Goal: Task Accomplishment & Management: Use online tool/utility

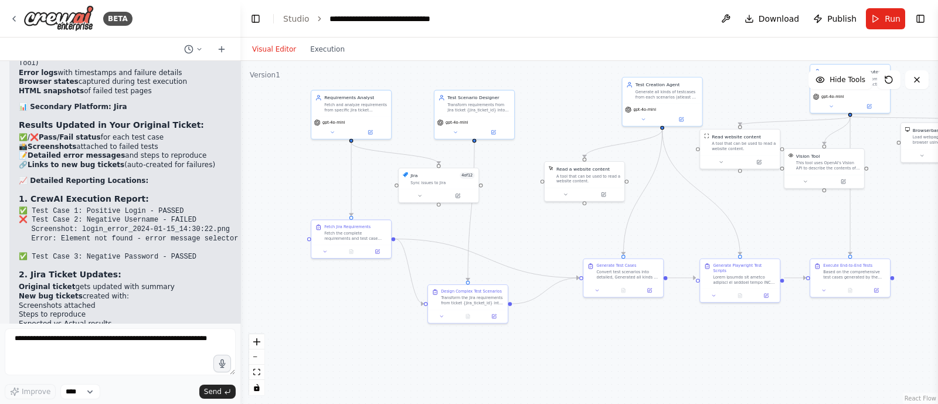
drag, startPoint x: 406, startPoint y: 179, endPoint x: 560, endPoint y: 106, distance: 170.6
click at [560, 106] on div ".deletable-edge-delete-btn { width: 20px; height: 20px; border: 0px solid #ffff…" at bounding box center [588, 232] width 697 height 343
click at [882, 11] on button "Run" at bounding box center [884, 18] width 39 height 21
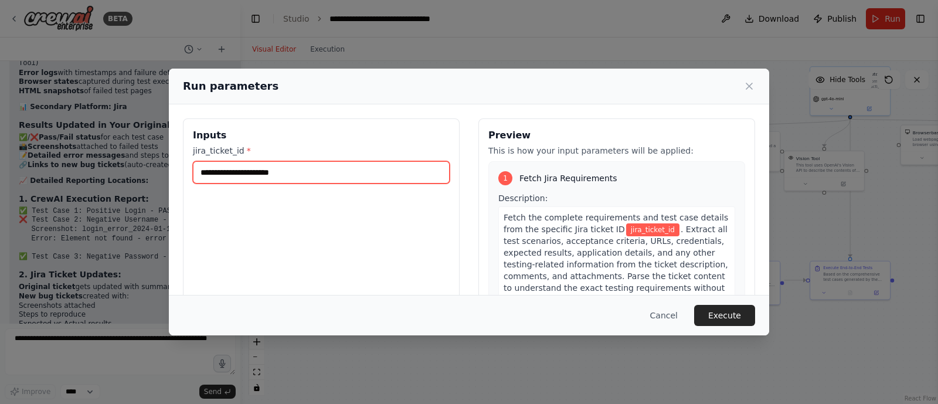
click at [278, 165] on input "jira_ticket_id *" at bounding box center [321, 172] width 257 height 22
type input "*****"
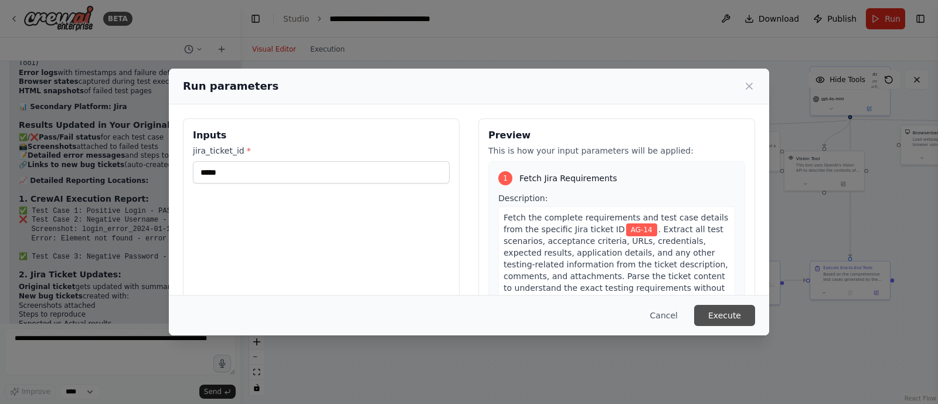
click at [722, 308] on button "Execute" at bounding box center [724, 315] width 61 height 21
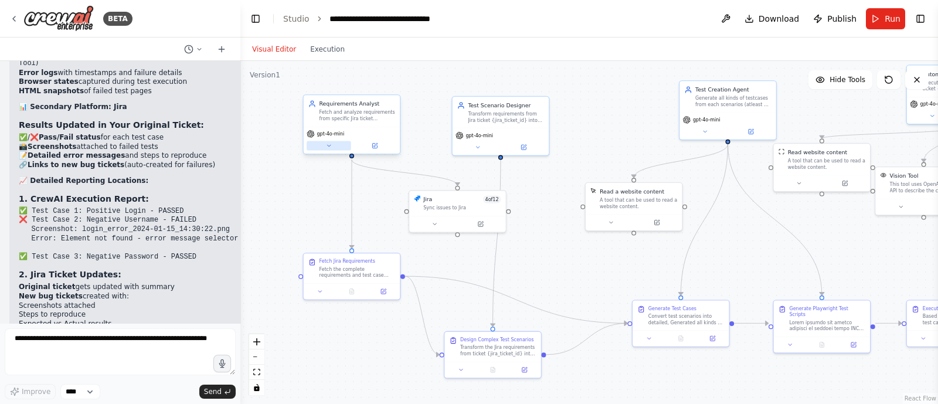
click at [335, 148] on button at bounding box center [328, 145] width 45 height 9
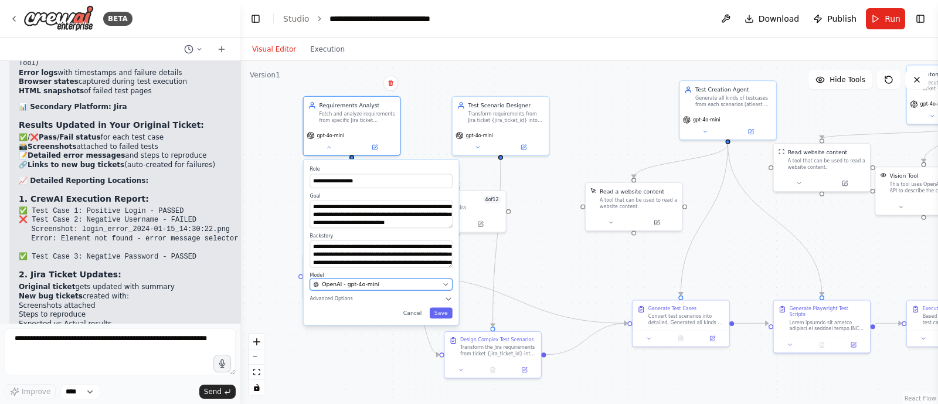
click at [391, 287] on div "OpenAI - gpt-4o-mini" at bounding box center [376, 285] width 126 height 8
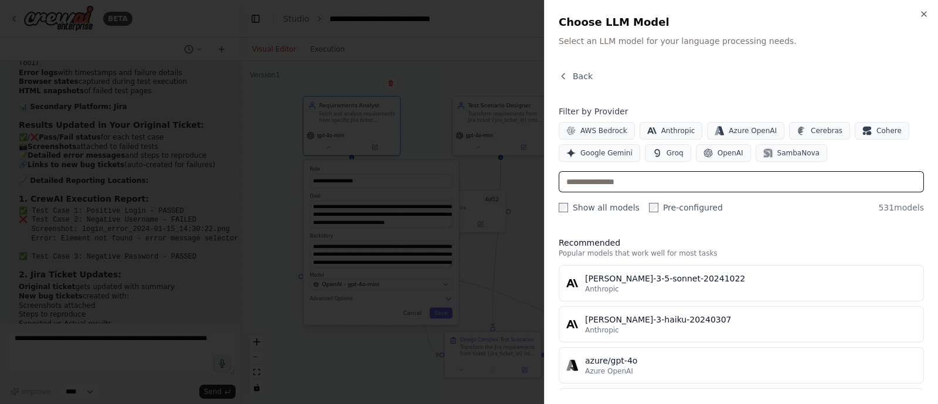
click at [595, 183] on input "text" at bounding box center [740, 181] width 365 height 21
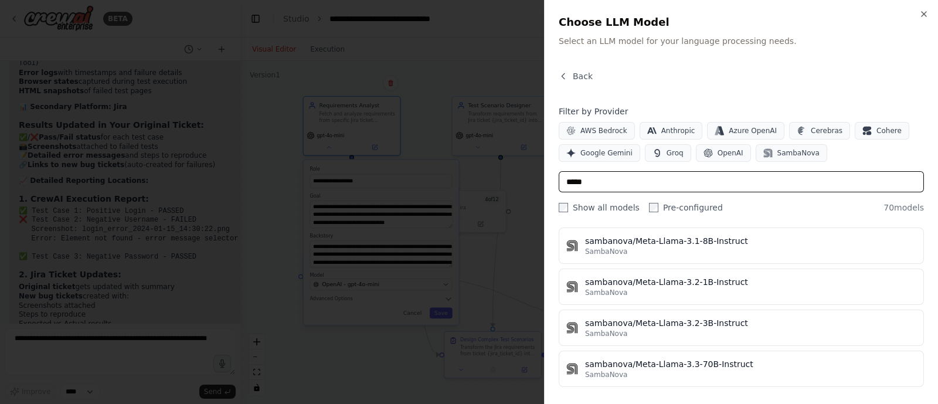
scroll to position [2736, 0]
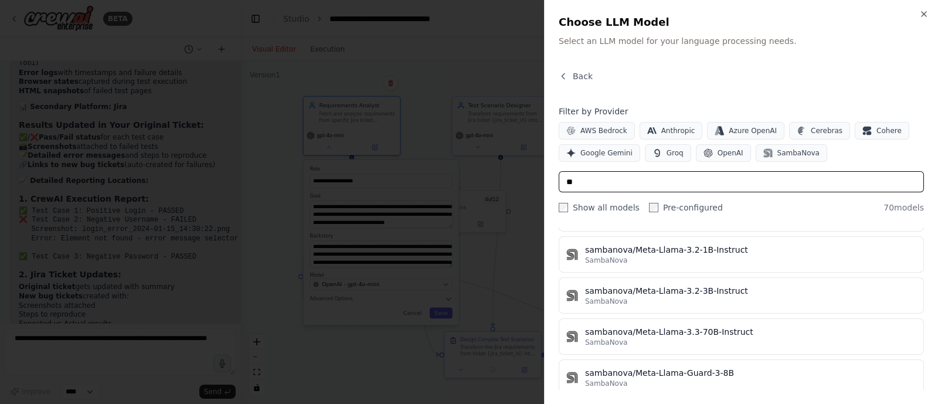
type input "*"
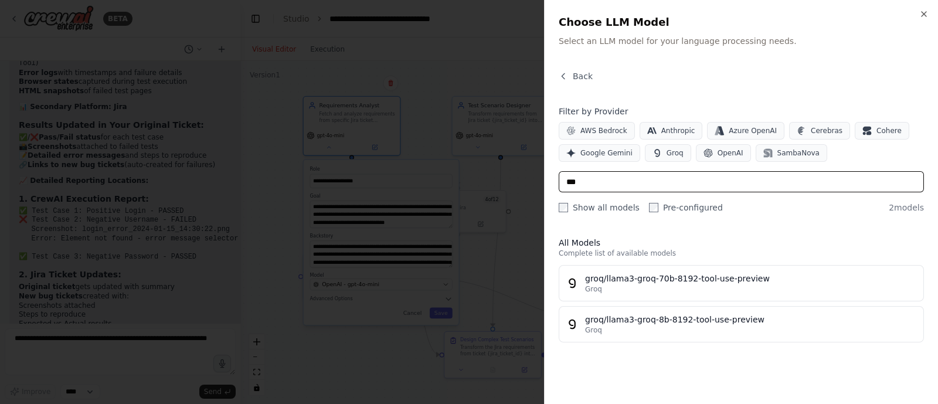
scroll to position [0, 0]
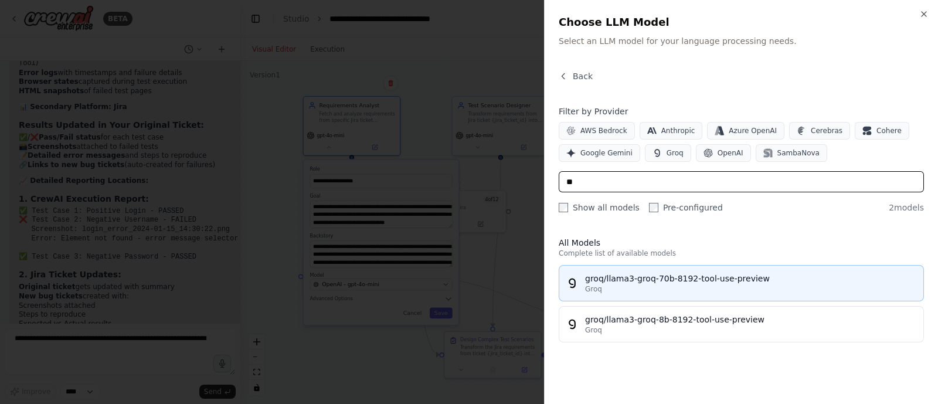
type input "**"
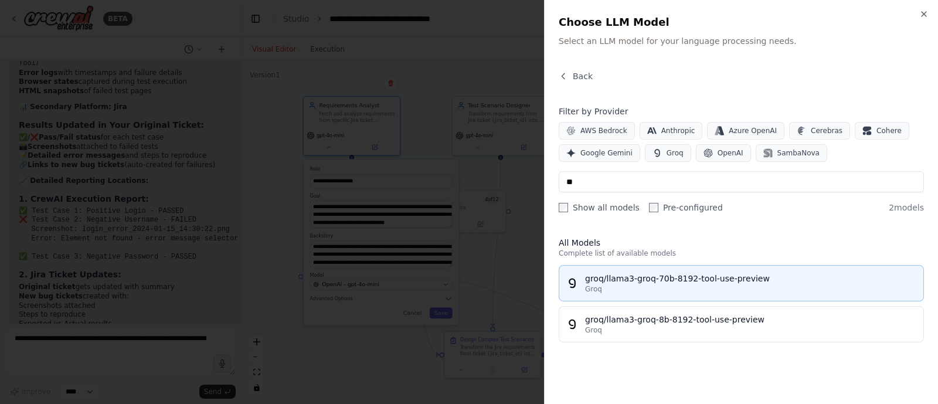
click at [632, 281] on div "groq/llama3-groq-70b-8192-tool-use-preview" at bounding box center [750, 278] width 331 height 12
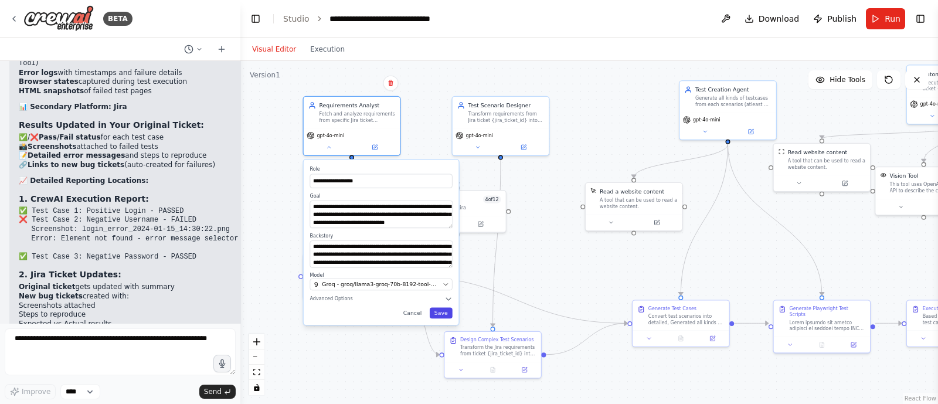
click at [441, 314] on button "Save" at bounding box center [440, 313] width 23 height 11
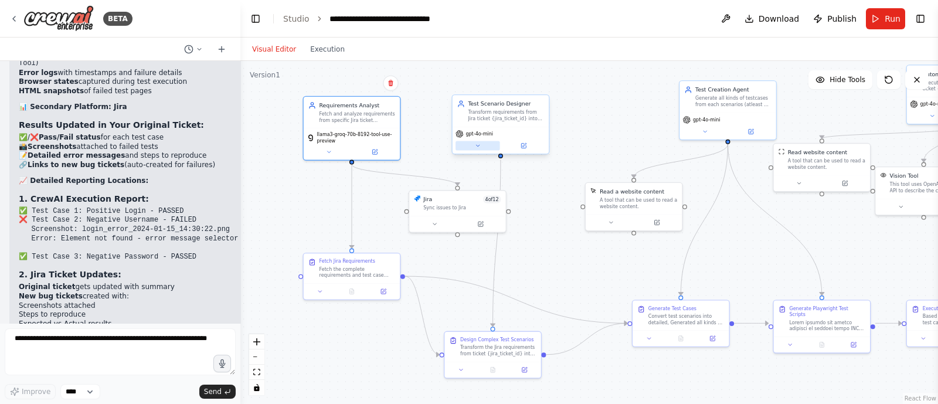
click at [481, 145] on button at bounding box center [477, 145] width 45 height 9
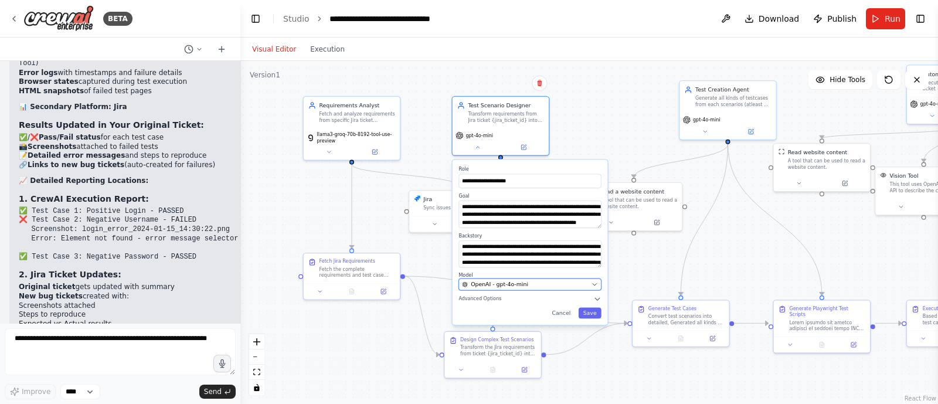
click at [500, 284] on span "OpenAI - gpt-4o-mini" at bounding box center [499, 285] width 57 height 8
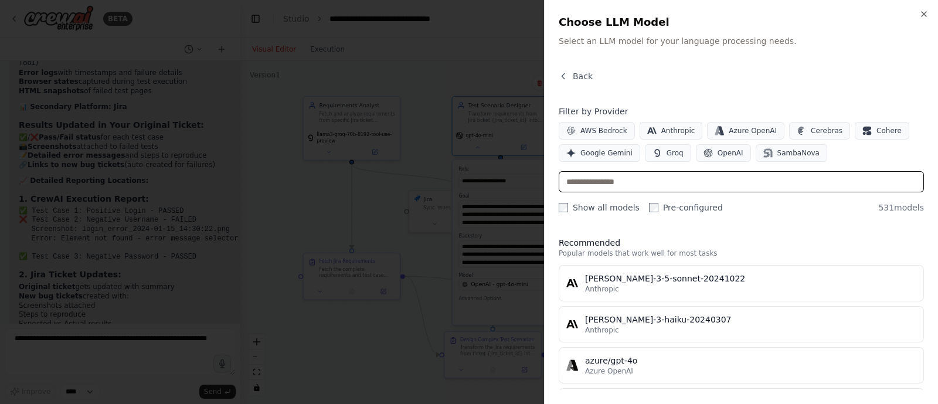
click at [625, 173] on input "text" at bounding box center [740, 181] width 365 height 21
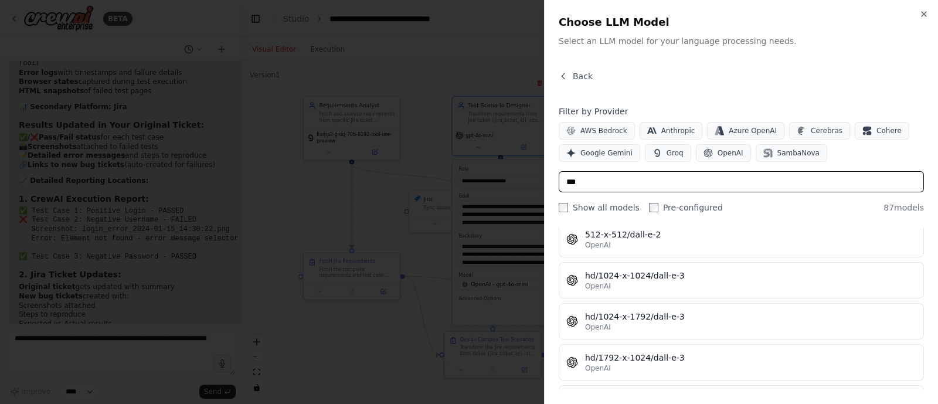
scroll to position [2736, 0]
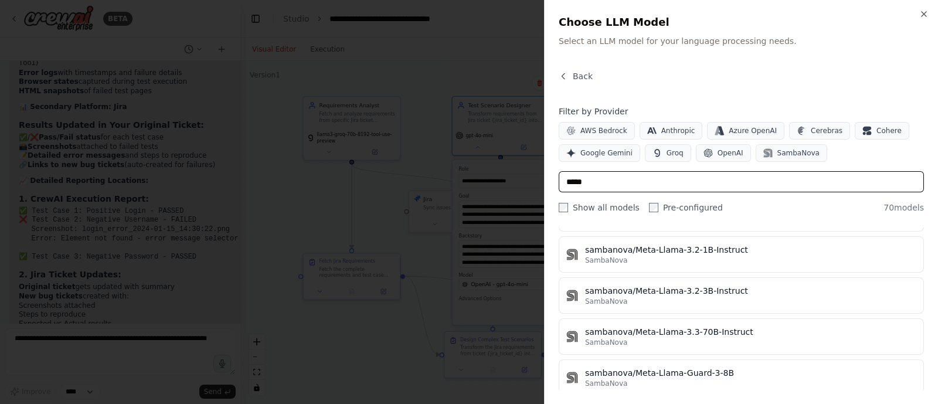
type input "*****"
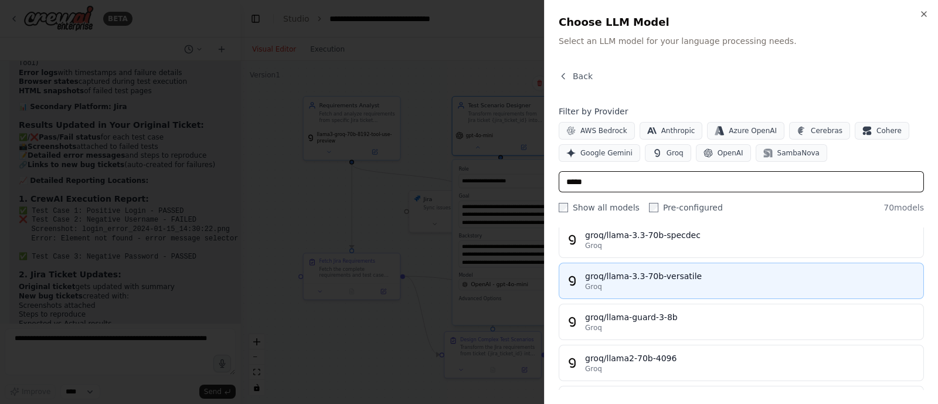
scroll to position [2135, 0]
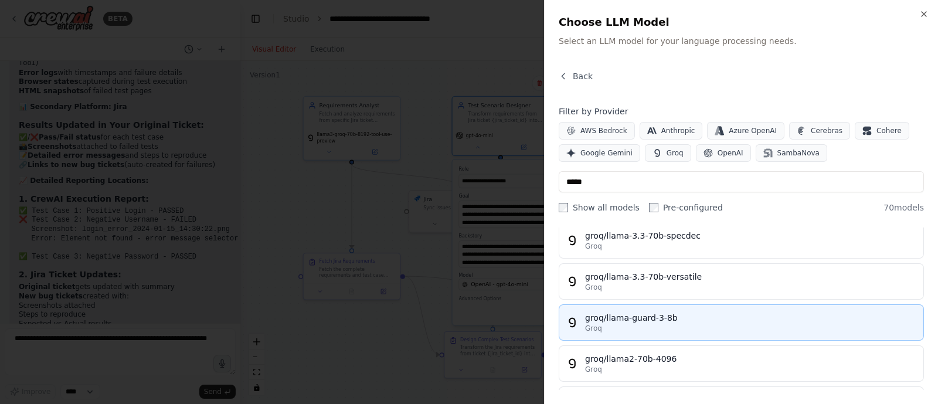
click at [627, 324] on button "groq/llama-guard-3-8b Groq" at bounding box center [740, 322] width 365 height 36
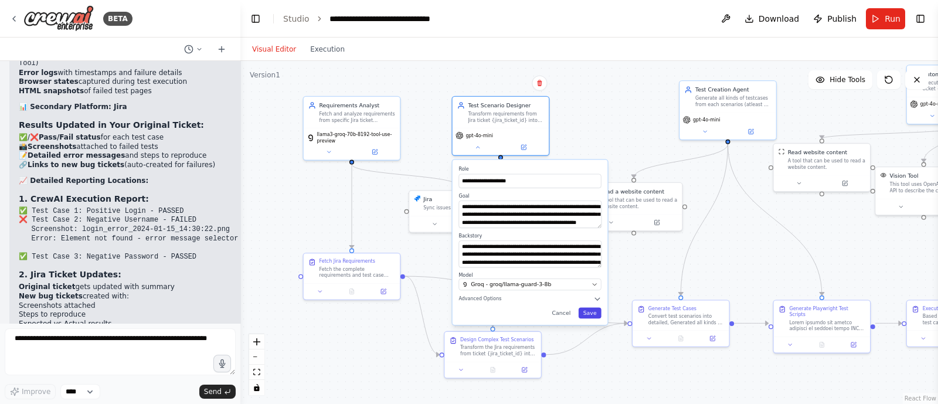
click at [589, 312] on button "Save" at bounding box center [589, 313] width 23 height 11
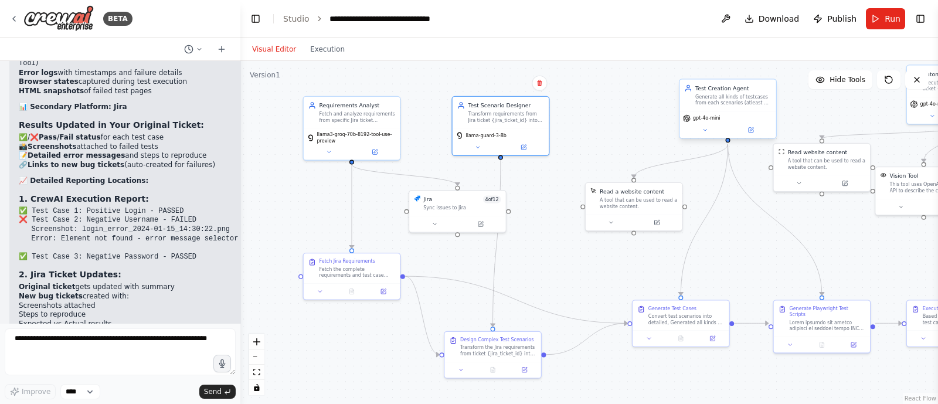
click at [708, 135] on div "gpt-4o-mini" at bounding box center [727, 124] width 96 height 27
click at [703, 132] on icon at bounding box center [704, 130] width 6 height 6
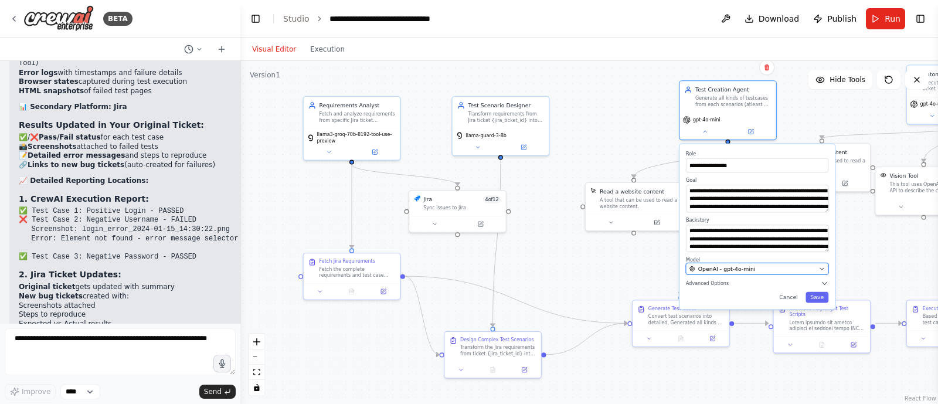
click at [732, 265] on span "OpenAI - gpt-4o-mini" at bounding box center [726, 269] width 57 height 8
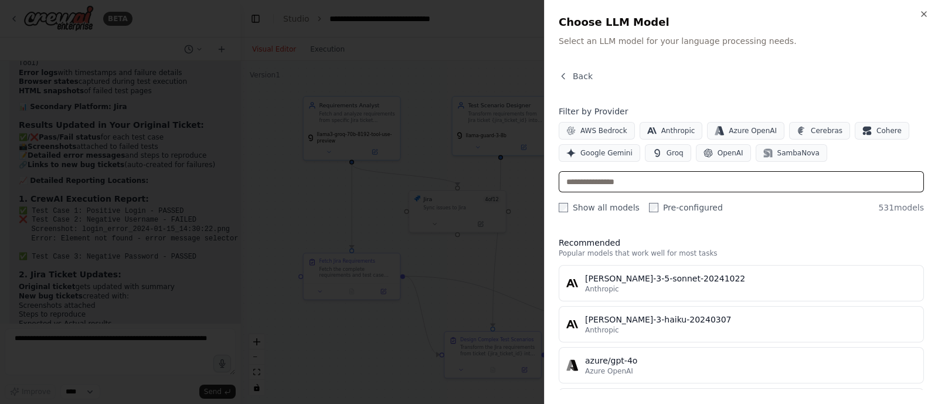
click at [632, 186] on input "text" at bounding box center [740, 181] width 365 height 21
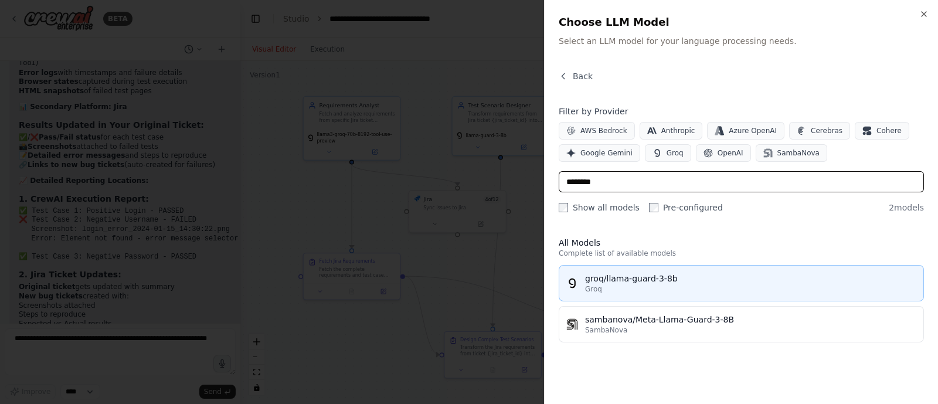
type input "********"
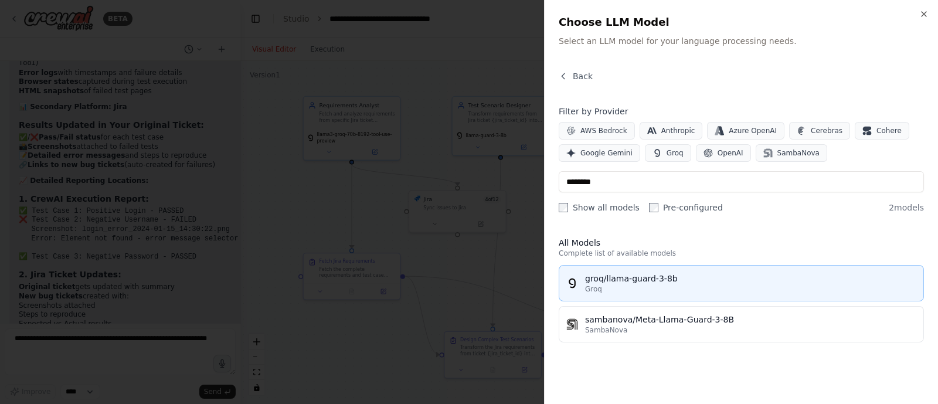
click at [675, 265] on button "groq/llama-guard-3-8b Groq" at bounding box center [740, 283] width 365 height 36
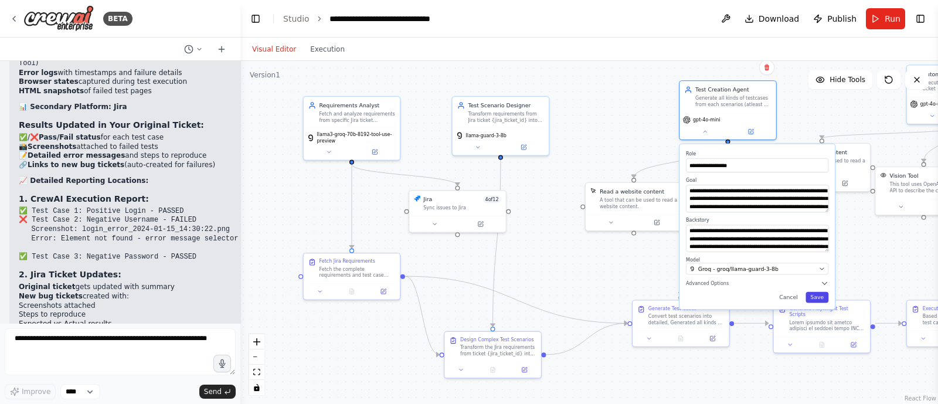
click at [814, 294] on button "Save" at bounding box center [816, 297] width 23 height 11
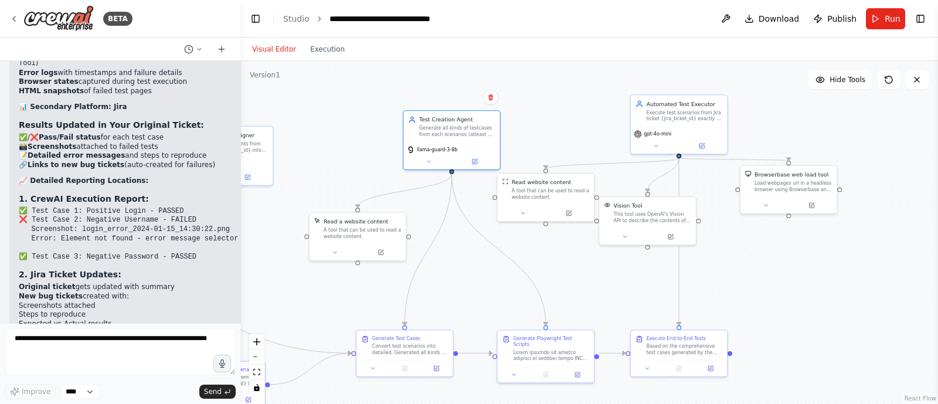
drag, startPoint x: 801, startPoint y: 102, endPoint x: 513, endPoint y: 133, distance: 290.0
click at [513, 133] on div ".deletable-edge-delete-btn { width: 20px; height: 20px; border: 0px solid #ffff…" at bounding box center [588, 232] width 697 height 343
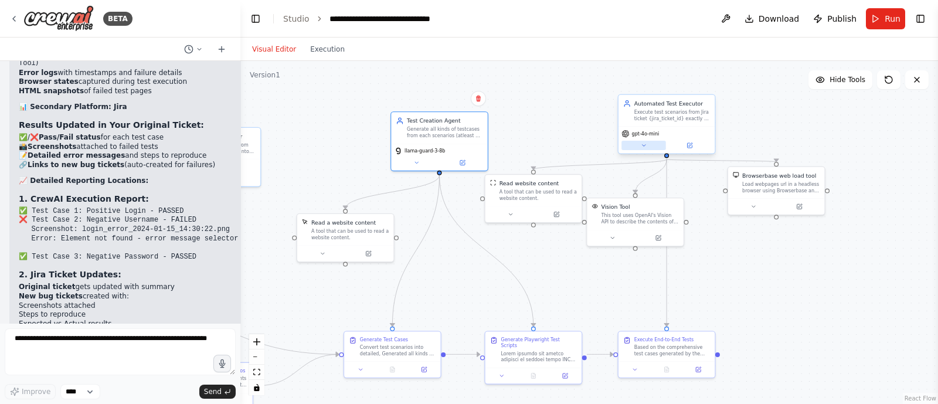
click at [641, 145] on icon at bounding box center [643, 145] width 6 height 6
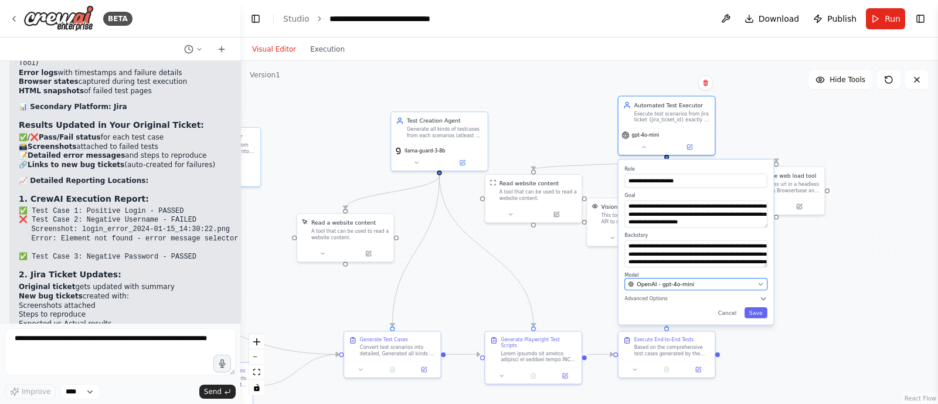
click at [677, 280] on span "OpenAI - gpt-4o-mini" at bounding box center [664, 284] width 57 height 8
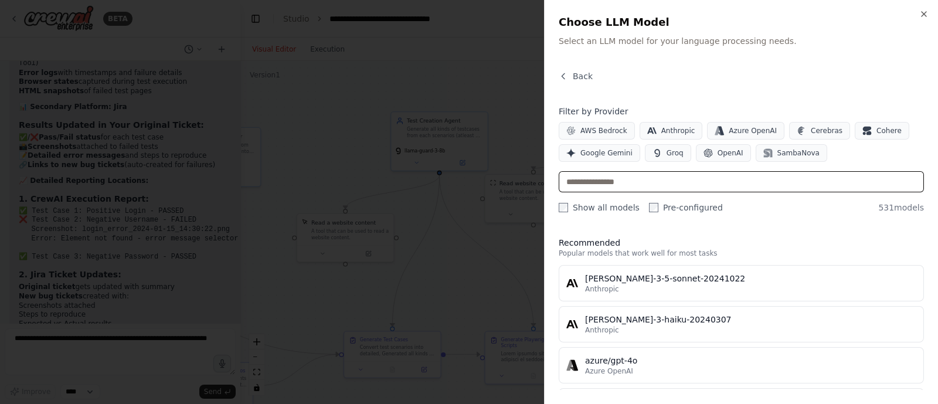
click at [618, 177] on input "text" at bounding box center [740, 181] width 365 height 21
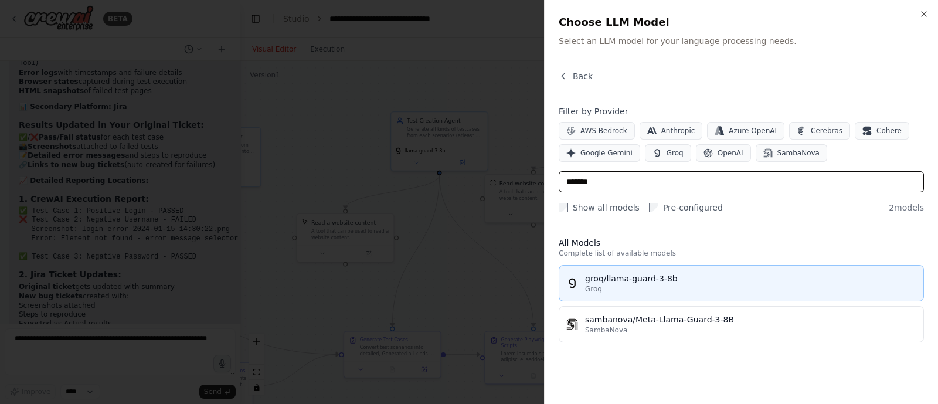
type input "*******"
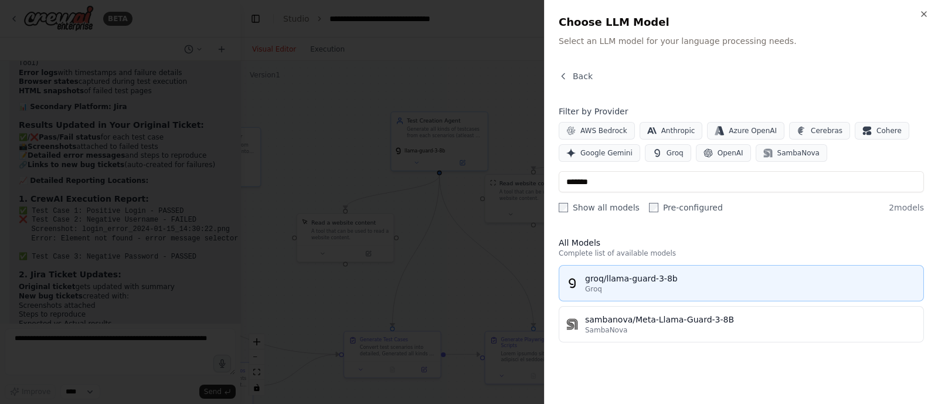
click at [633, 279] on div "groq/llama-guard-3-8b" at bounding box center [750, 278] width 331 height 12
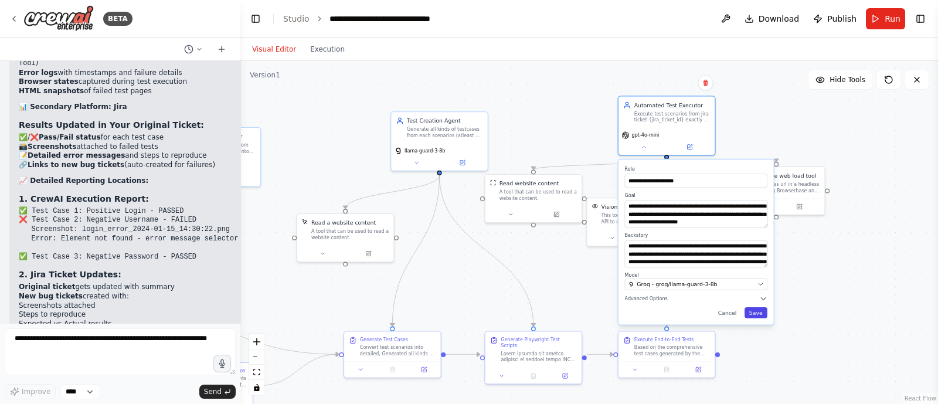
click at [758, 316] on button "Save" at bounding box center [755, 312] width 23 height 11
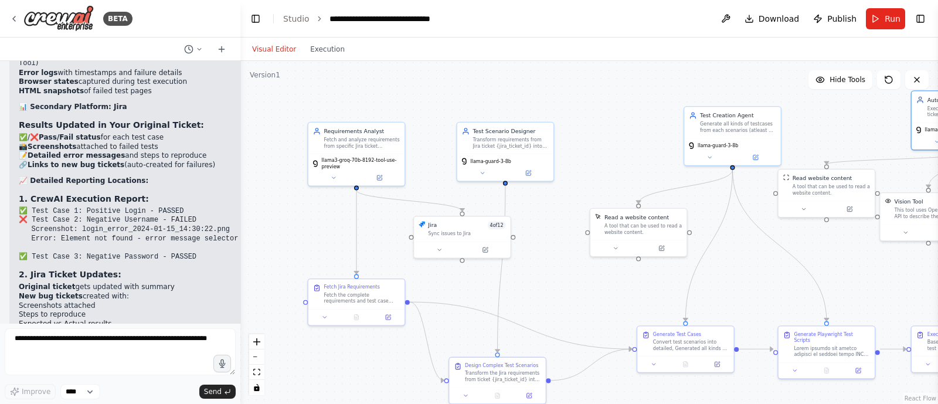
drag, startPoint x: 530, startPoint y: 144, endPoint x: 912, endPoint y: 115, distance: 382.5
click at [912, 115] on div ".deletable-edge-delete-btn { width: 20px; height: 20px; border: 0px solid #ffff…" at bounding box center [588, 232] width 697 height 343
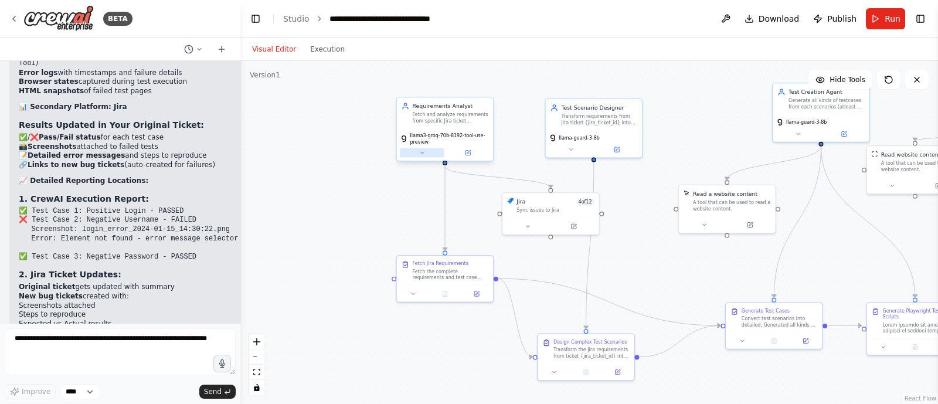
click at [417, 150] on button at bounding box center [422, 152] width 45 height 9
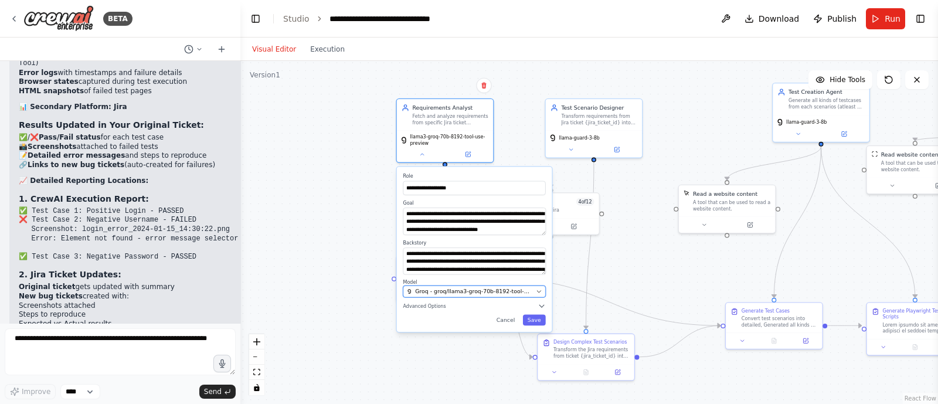
click at [470, 291] on span "Groq - groq/llama3-groq-70b-8192-tool-use-preview" at bounding box center [473, 292] width 117 height 8
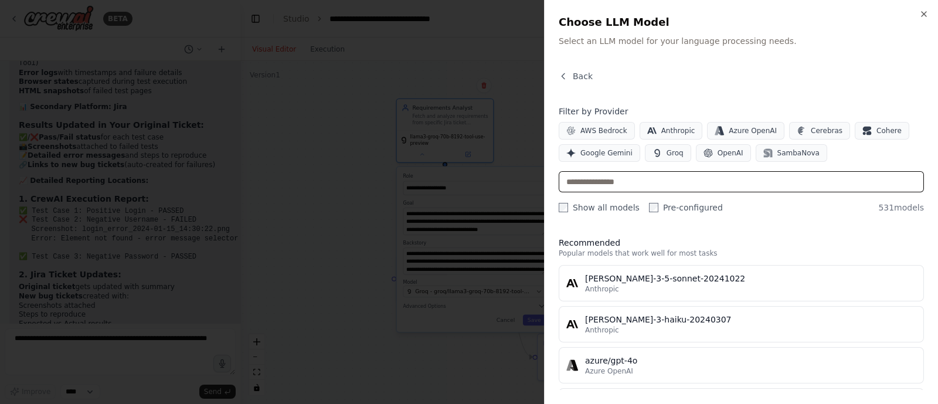
click at [628, 186] on input "text" at bounding box center [740, 181] width 365 height 21
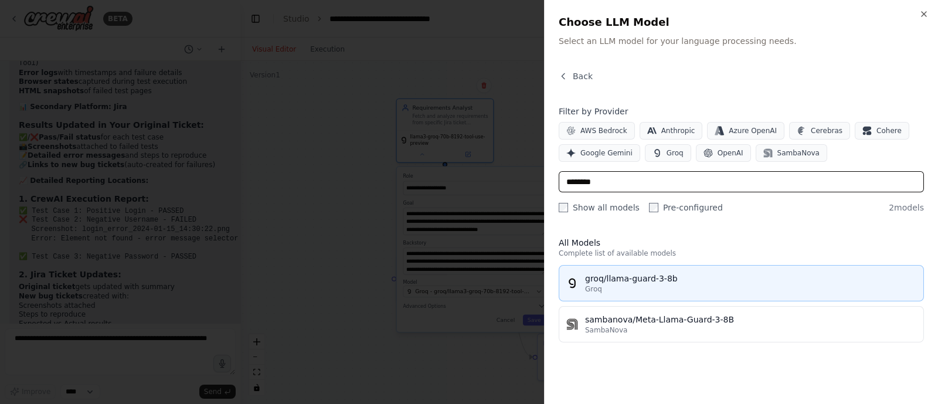
type input "********"
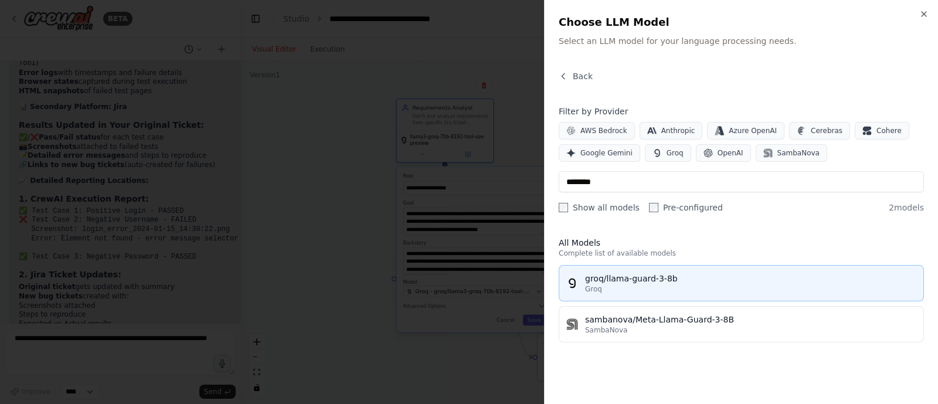
click at [667, 284] on div "Groq" at bounding box center [750, 288] width 331 height 9
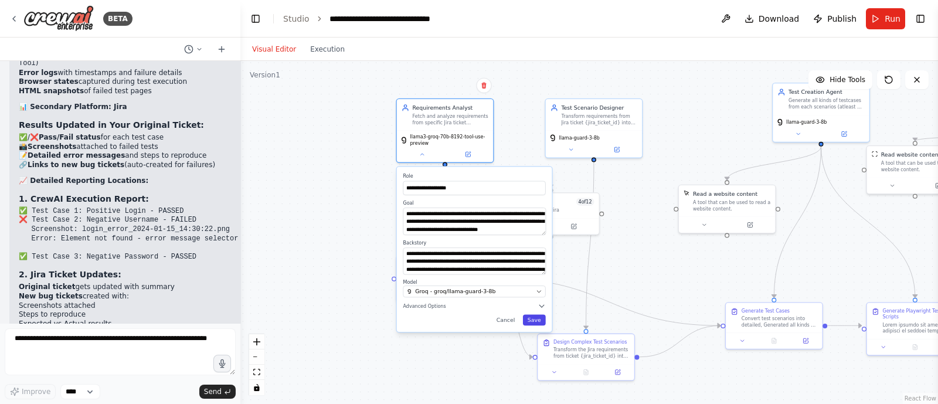
click at [537, 322] on button "Save" at bounding box center [534, 320] width 23 height 11
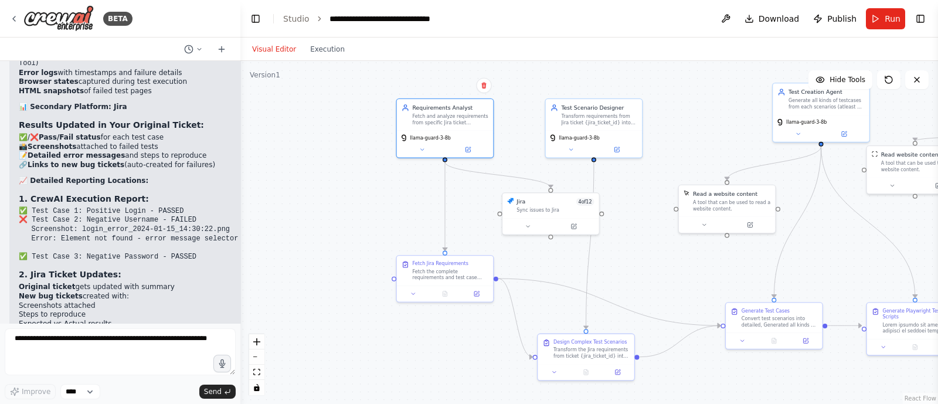
drag, startPoint x: 287, startPoint y: 198, endPoint x: 163, endPoint y: 180, distance: 125.5
click at [163, 180] on div "BETA Hello! I'm the CrewAI assistant. What kind of automation do you want to bu…" at bounding box center [469, 202] width 938 height 404
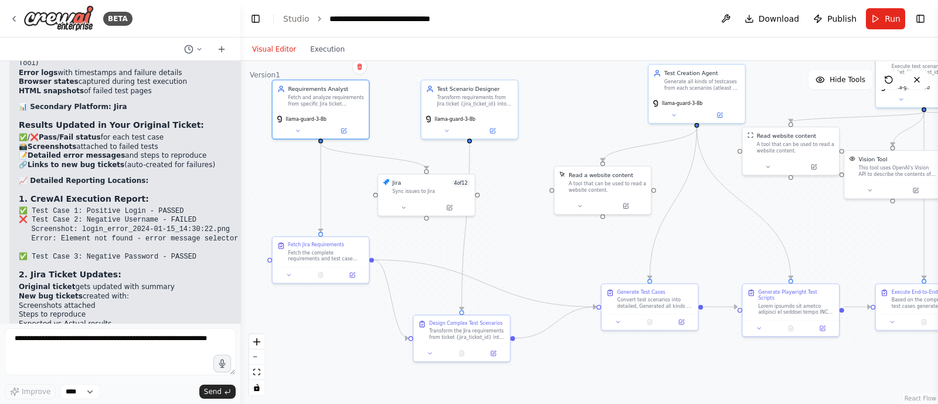
drag, startPoint x: 770, startPoint y: 101, endPoint x: 767, endPoint y: 151, distance: 49.9
click at [767, 151] on div ".deletable-edge-delete-btn { width: 20px; height: 20px; border: 0px solid #ffff…" at bounding box center [588, 232] width 697 height 343
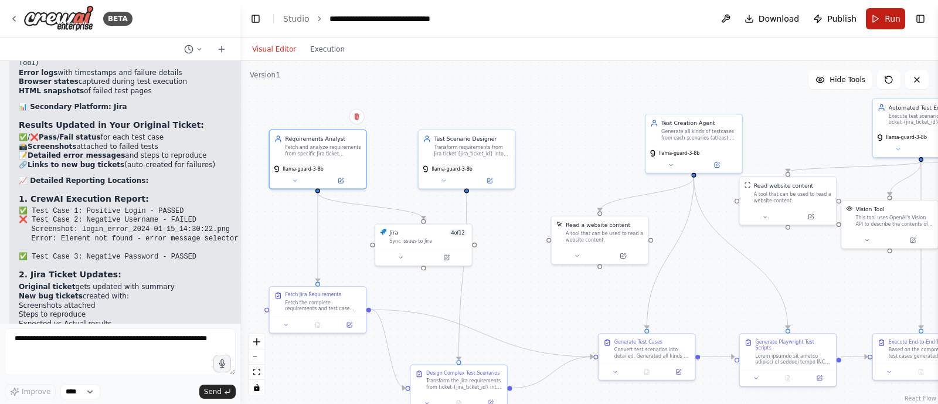
click at [888, 22] on span "Run" at bounding box center [892, 19] width 16 height 12
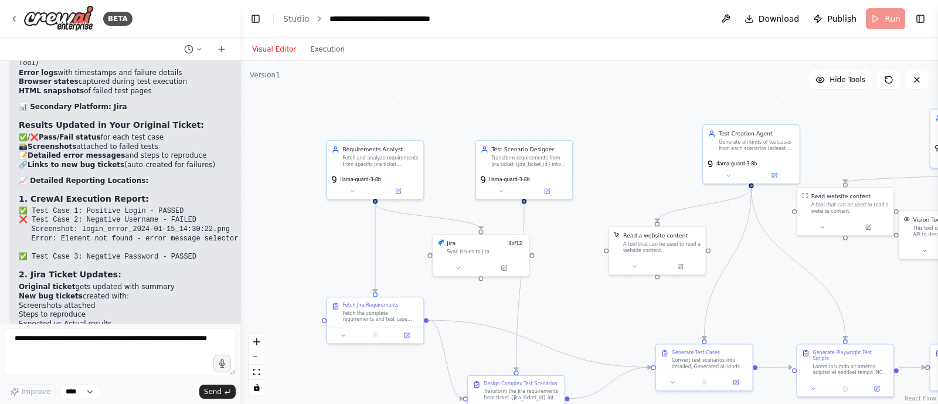
drag, startPoint x: 528, startPoint y: 111, endPoint x: 619, endPoint y: 115, distance: 90.9
click at [619, 115] on div ".deletable-edge-delete-btn { width: 20px; height: 20px; border: 0px solid #ffff…" at bounding box center [588, 232] width 697 height 343
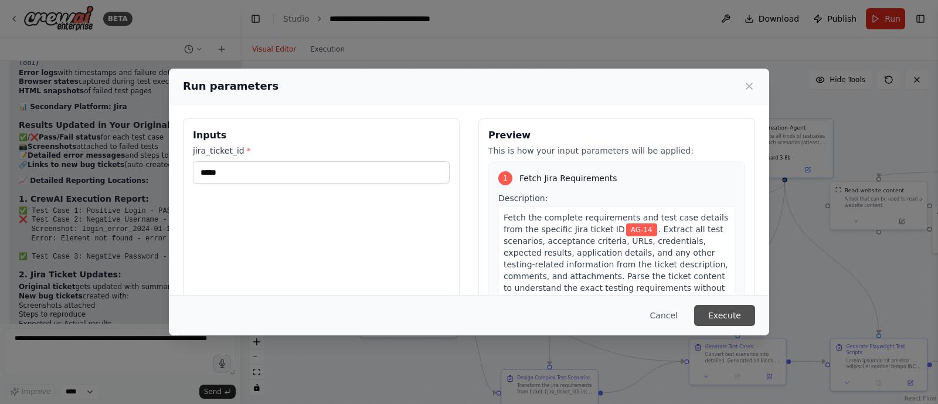
click at [737, 306] on button "Execute" at bounding box center [724, 315] width 61 height 21
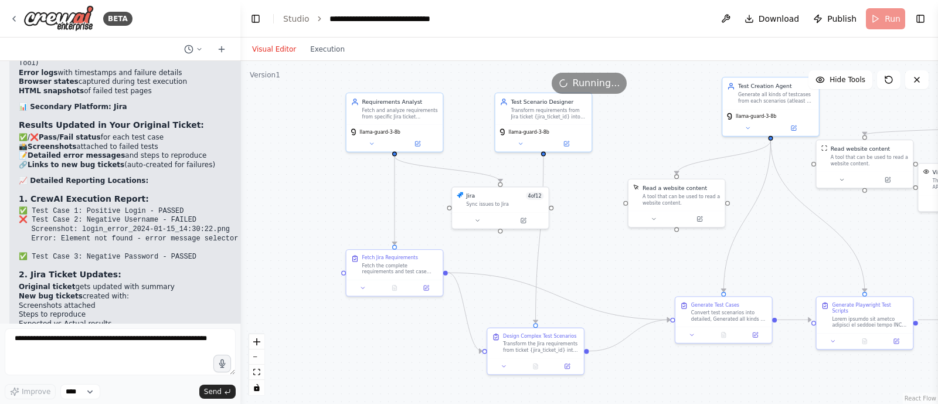
drag, startPoint x: 668, startPoint y: 169, endPoint x: 654, endPoint y: 127, distance: 44.5
click at [654, 127] on div ".deletable-edge-delete-btn { width: 20px; height: 20px; border: 0px solid #ffff…" at bounding box center [588, 232] width 697 height 343
click at [366, 145] on button at bounding box center [371, 141] width 45 height 9
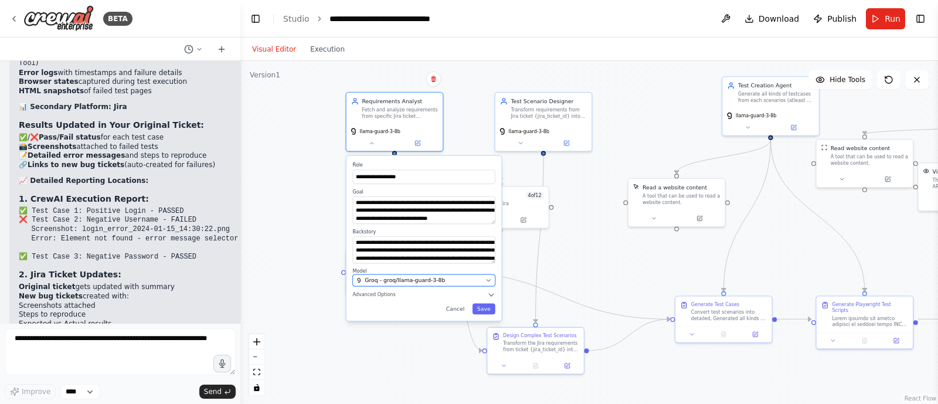
click at [428, 279] on span "Groq - groq/llama-guard-3-8b" at bounding box center [404, 281] width 80 height 8
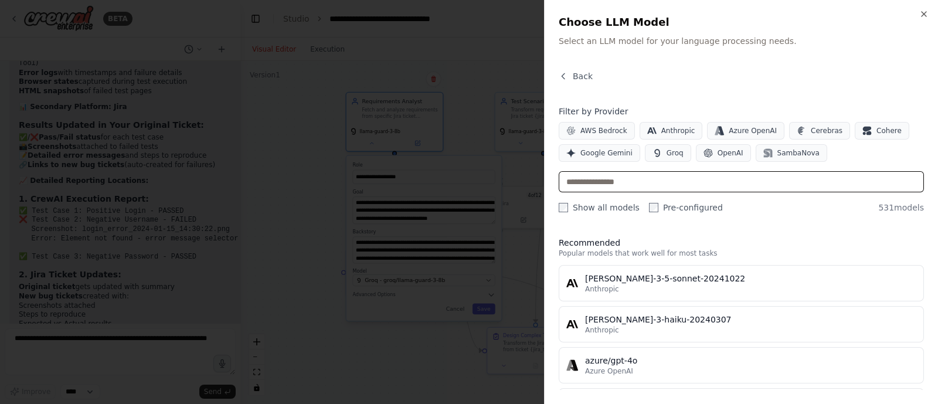
click at [610, 190] on input "text" at bounding box center [740, 181] width 365 height 21
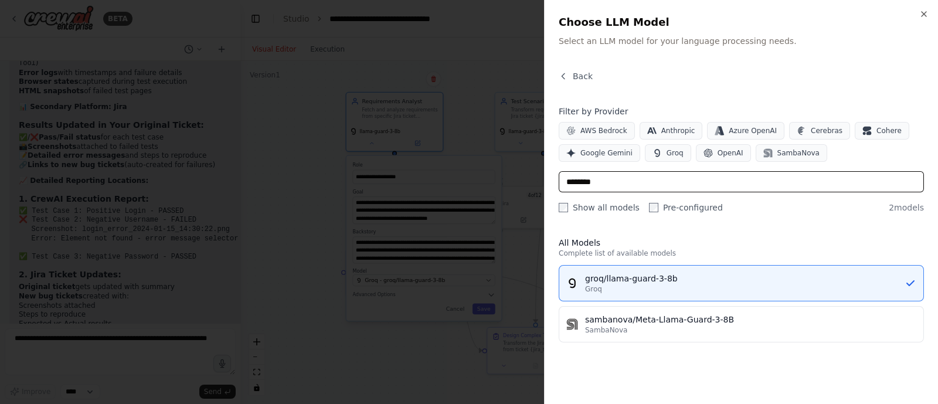
type input "********"
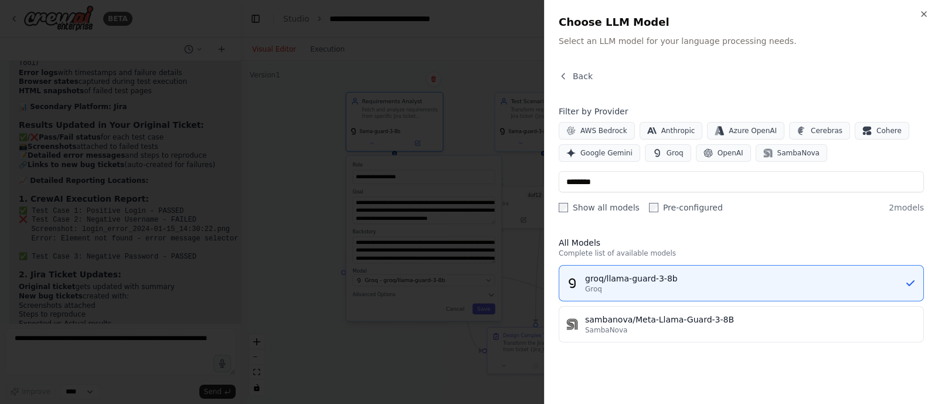
click at [928, 19] on div "Close Choose LLM Model Select an LLM model for your language processing needs. …" at bounding box center [741, 202] width 394 height 404
click at [923, 12] on icon "button" at bounding box center [923, 13] width 9 height 9
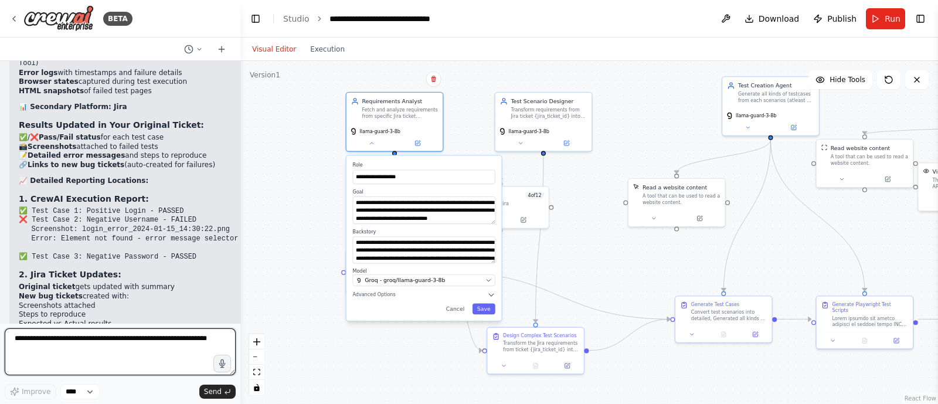
click at [61, 346] on textarea at bounding box center [120, 351] width 231 height 47
type textarea "**********"
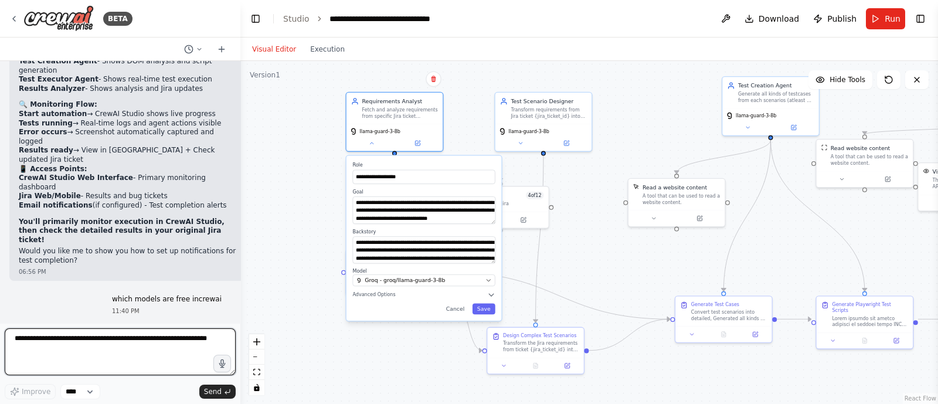
scroll to position [7647, 0]
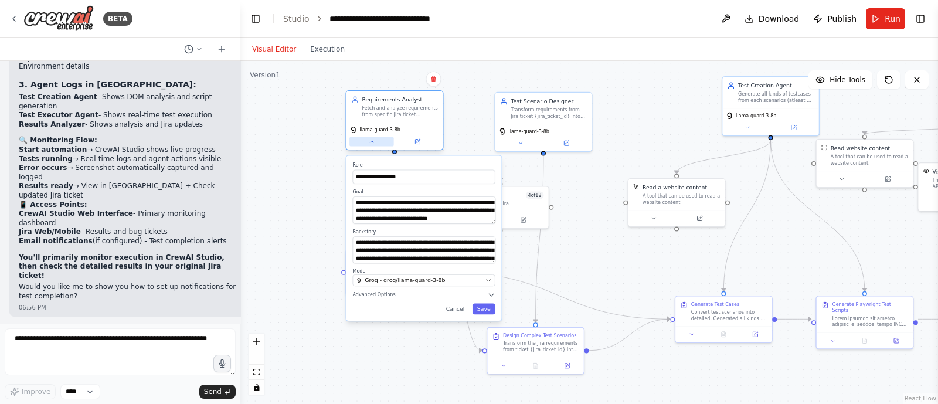
click at [375, 143] on button at bounding box center [371, 141] width 45 height 9
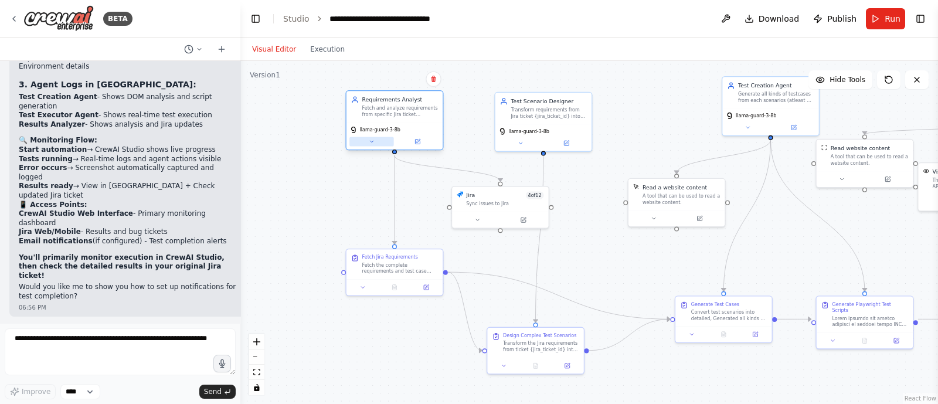
click at [373, 139] on icon at bounding box center [372, 141] width 6 height 6
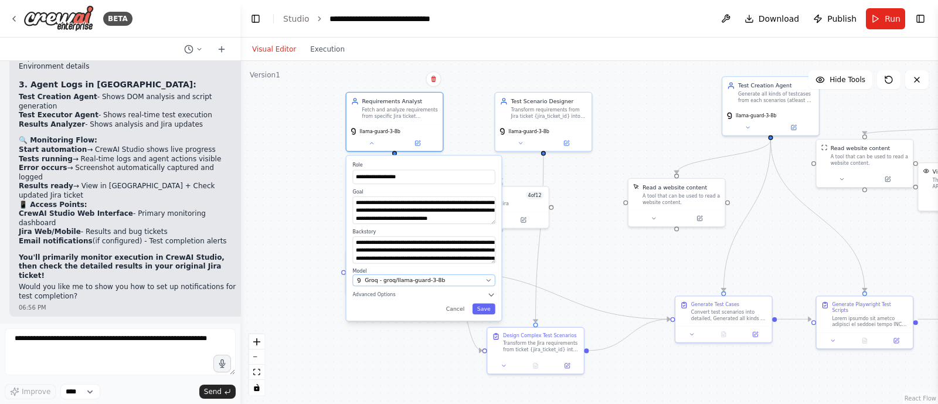
click at [415, 282] on div "Groq - groq/llama-guard-3-8b" at bounding box center [419, 281] width 126 height 8
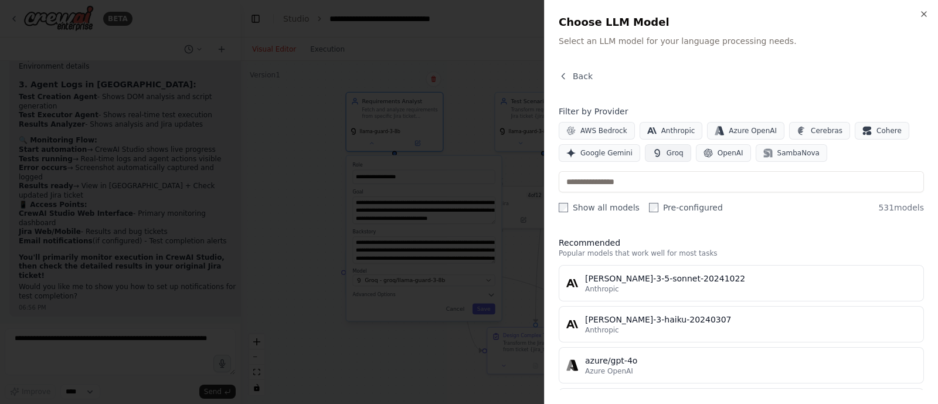
click at [673, 148] on span "Groq" at bounding box center [674, 152] width 17 height 9
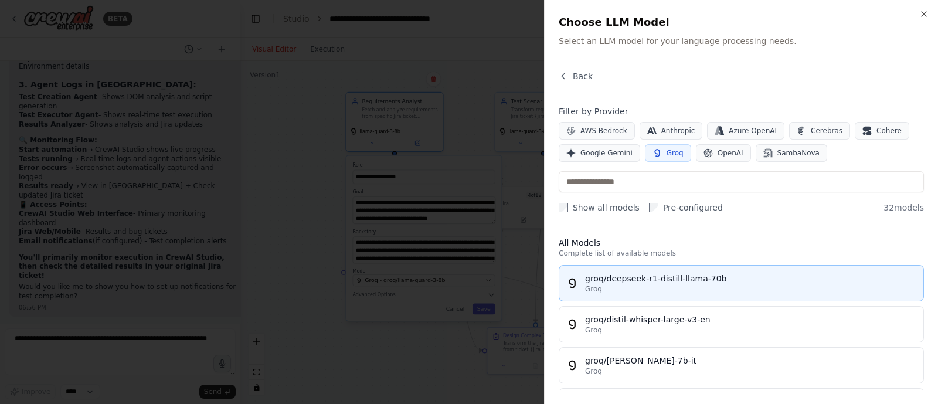
click at [666, 272] on div "groq/deepseek-r1-distill-llama-70b" at bounding box center [750, 278] width 331 height 12
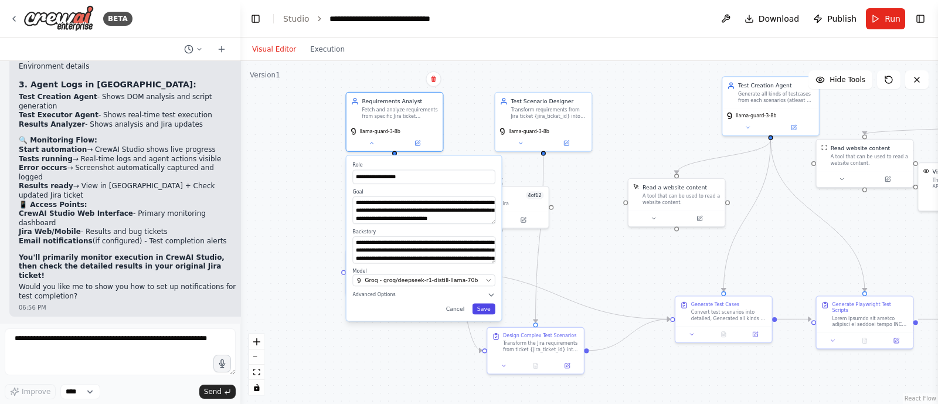
click at [489, 304] on button "Save" at bounding box center [483, 309] width 23 height 11
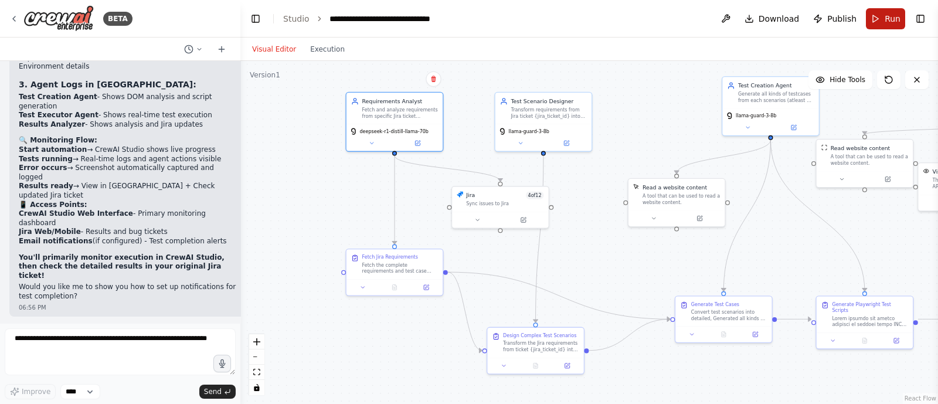
click at [894, 13] on span "Run" at bounding box center [892, 19] width 16 height 12
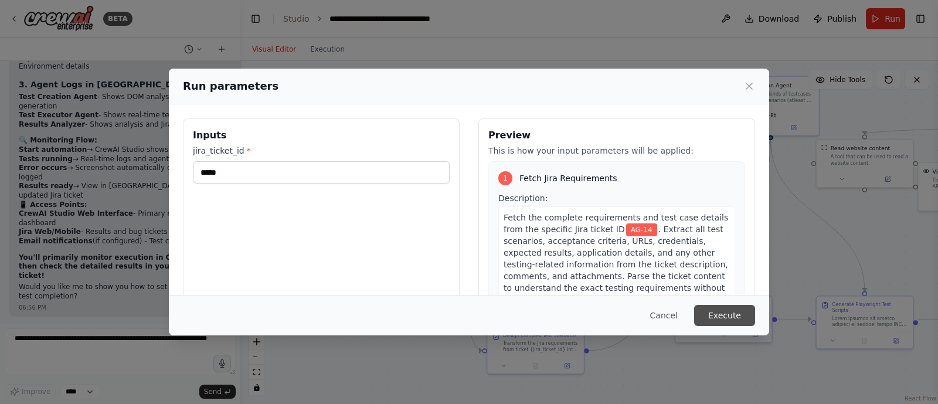
click at [735, 323] on button "Execute" at bounding box center [724, 315] width 61 height 21
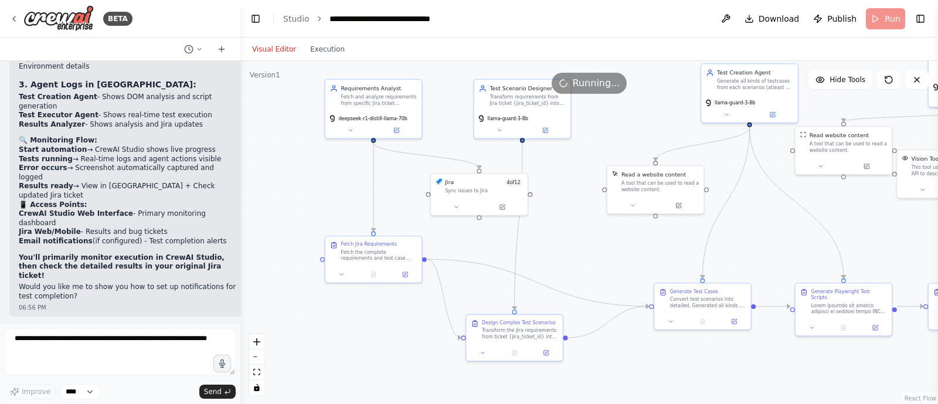
drag, startPoint x: 629, startPoint y: 130, endPoint x: 608, endPoint y: 117, distance: 24.7
click at [608, 117] on div ".deletable-edge-delete-btn { width: 20px; height: 20px; border: 0px solid #ffff…" at bounding box center [588, 232] width 697 height 343
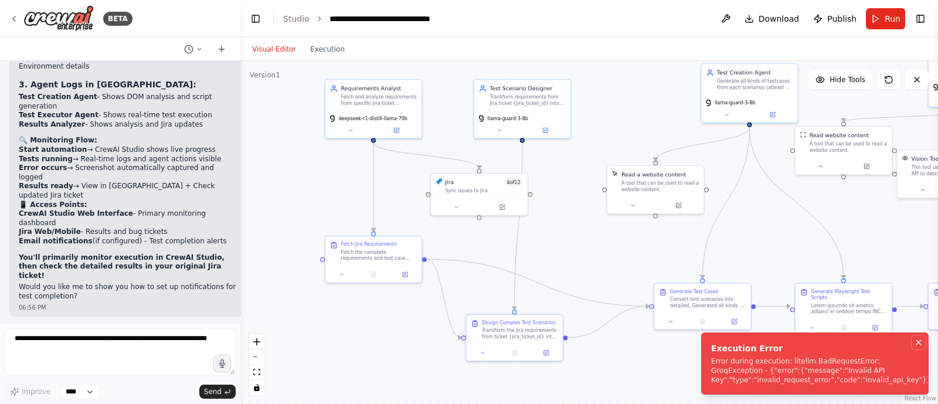
click at [918, 343] on icon "Notifications (F8)" at bounding box center [918, 342] width 5 height 5
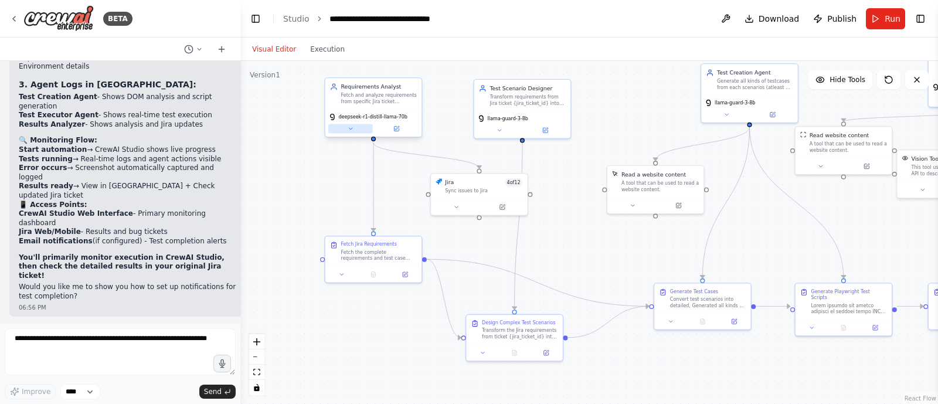
click at [352, 124] on button at bounding box center [350, 128] width 45 height 9
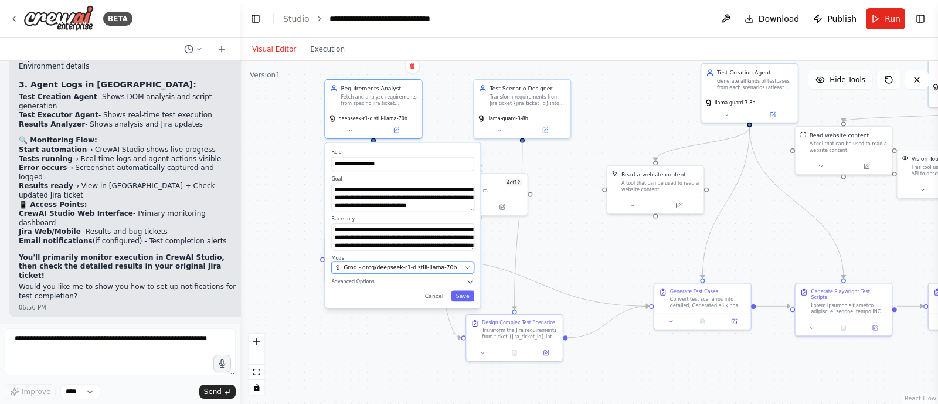
click at [412, 265] on span "Groq - groq/deepseek-r1-distill-llama-70b" at bounding box center [399, 268] width 113 height 8
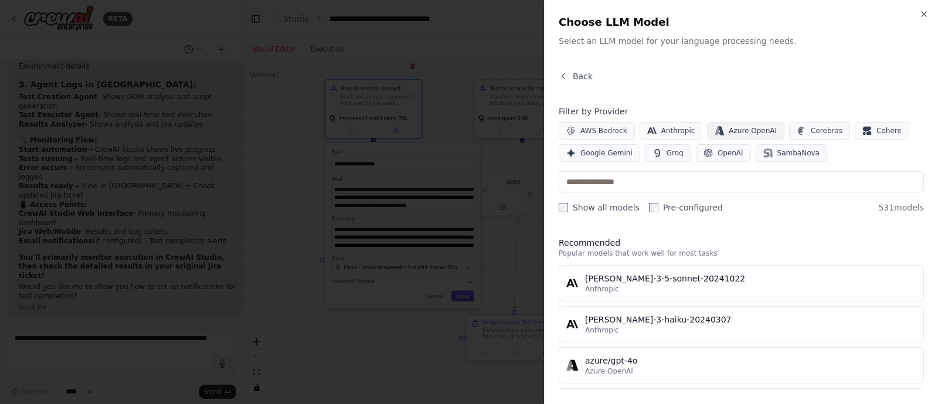
click at [747, 131] on span "Azure OpenAI" at bounding box center [752, 130] width 48 height 9
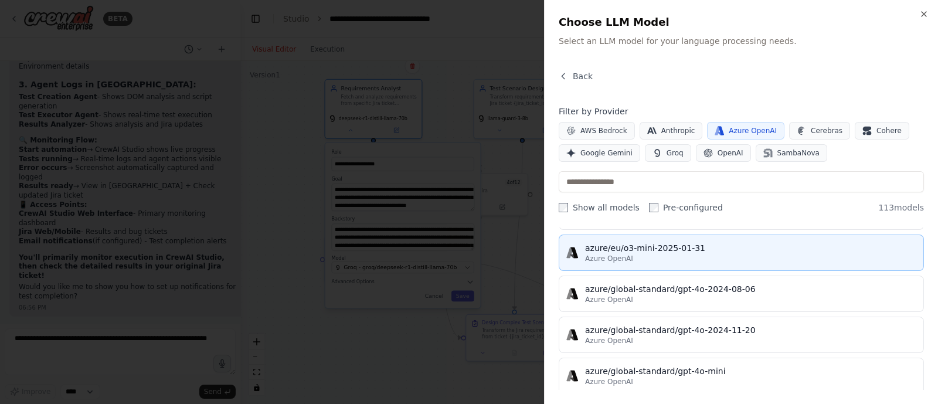
scroll to position [645, 0]
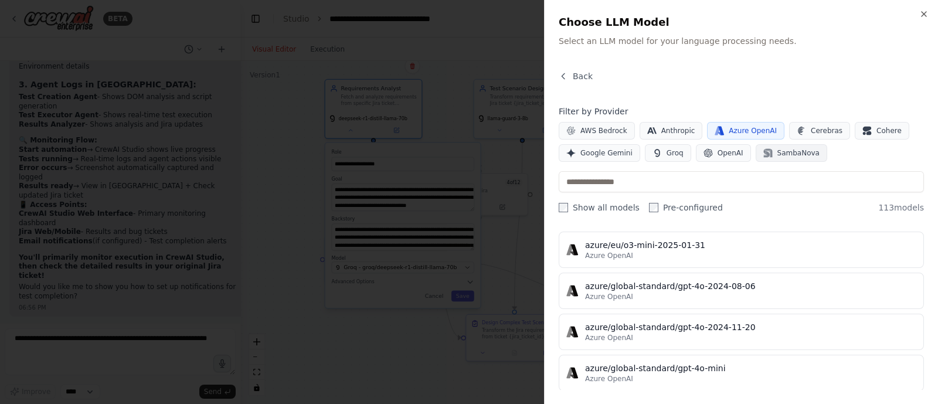
click at [772, 159] on button "SambaNova" at bounding box center [790, 153] width 71 height 18
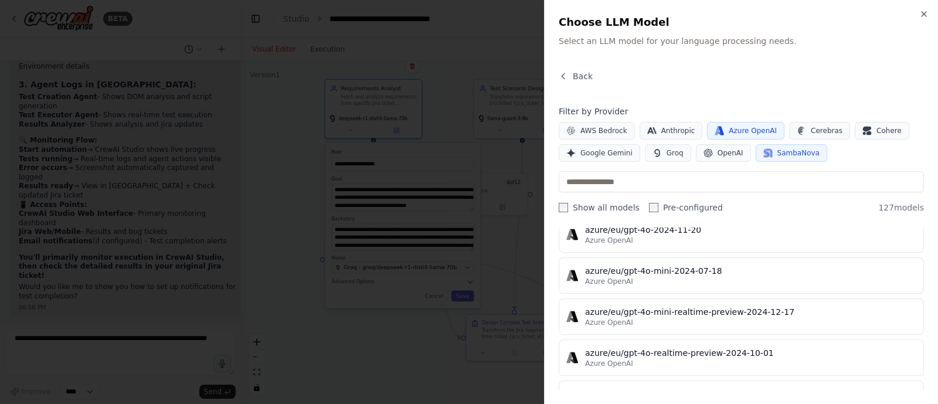
scroll to position [0, 0]
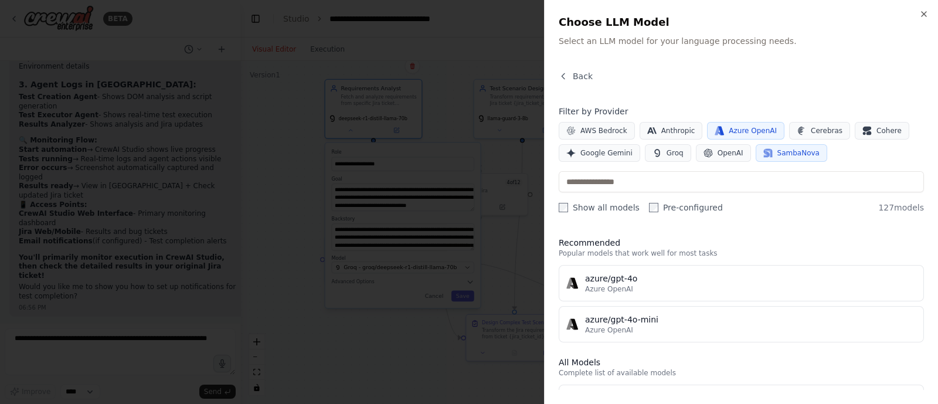
click at [747, 128] on span "Azure OpenAI" at bounding box center [752, 130] width 48 height 9
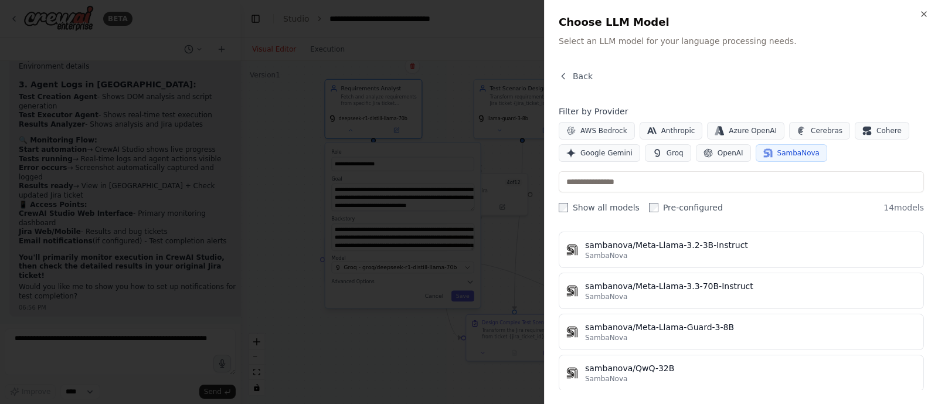
scroll to position [450, 0]
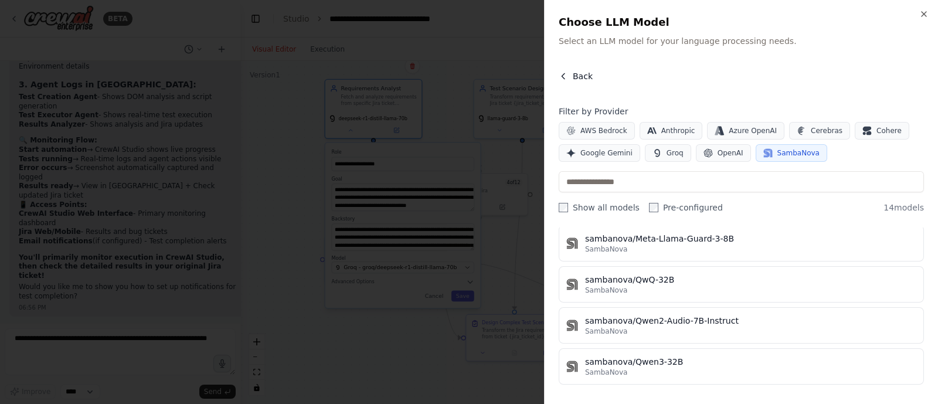
click at [564, 77] on icon "button" at bounding box center [562, 75] width 9 height 9
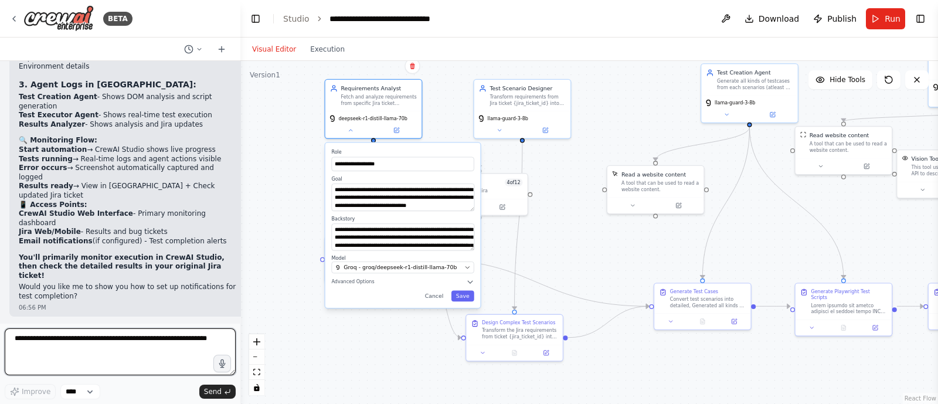
click at [84, 355] on textarea at bounding box center [120, 351] width 231 height 47
paste textarea "**********"
type textarea "**********"
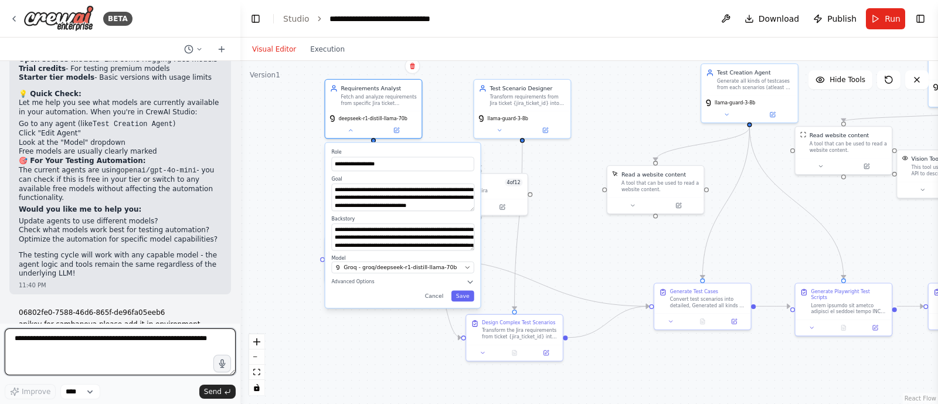
scroll to position [8101, 0]
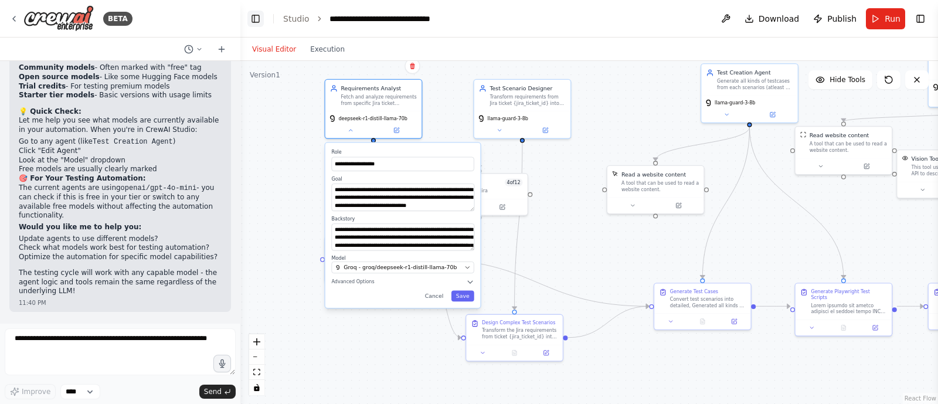
click at [250, 15] on button "Toggle Left Sidebar" at bounding box center [255, 19] width 16 height 16
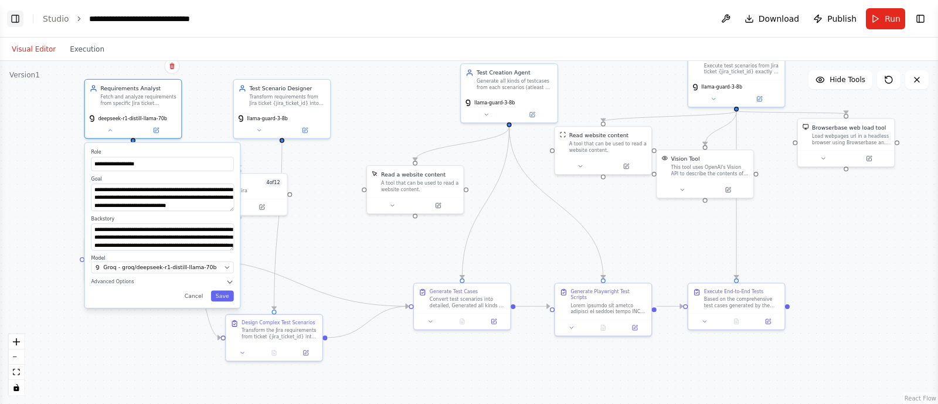
click at [21, 13] on button "Toggle Left Sidebar" at bounding box center [15, 19] width 16 height 16
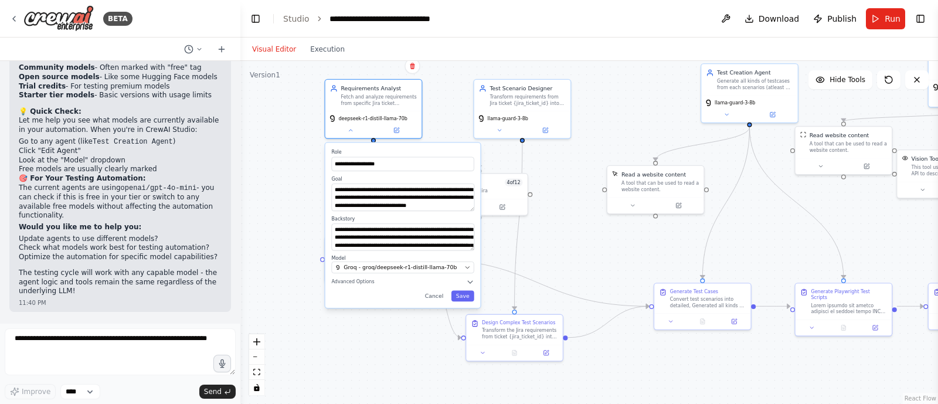
click at [302, 10] on header "**********" at bounding box center [588, 19] width 697 height 38
click at [302, 16] on link "Studio" at bounding box center [296, 18] width 26 height 9
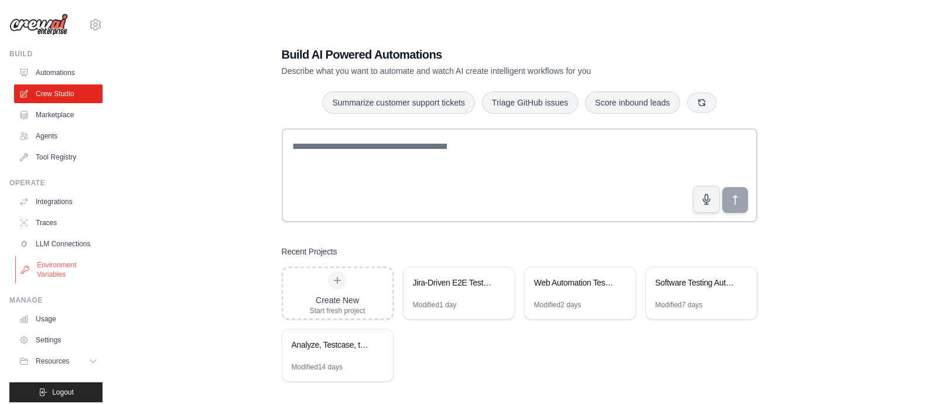
click at [54, 277] on link "Environment Variables" at bounding box center [59, 269] width 88 height 28
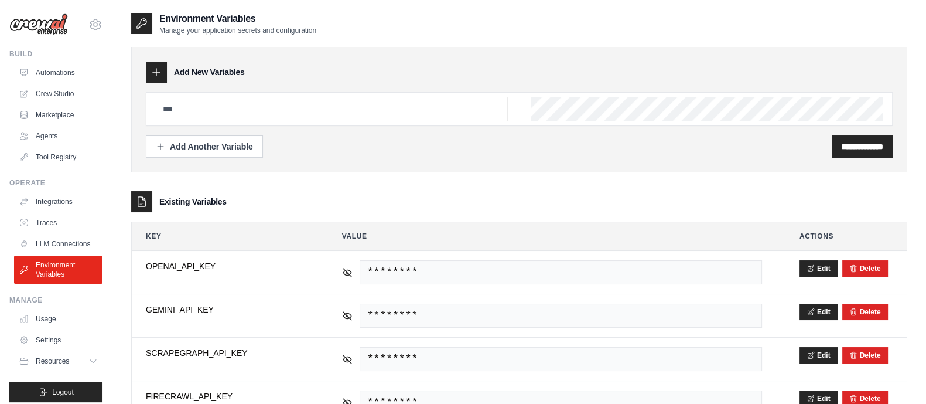
click at [206, 111] on input "text" at bounding box center [332, 108] width 352 height 23
click at [233, 108] on input "**********" at bounding box center [332, 108] width 352 height 23
click at [230, 108] on input "**********" at bounding box center [332, 108] width 352 height 23
type input "**********"
click at [847, 141] on input "**********" at bounding box center [862, 147] width 42 height 12
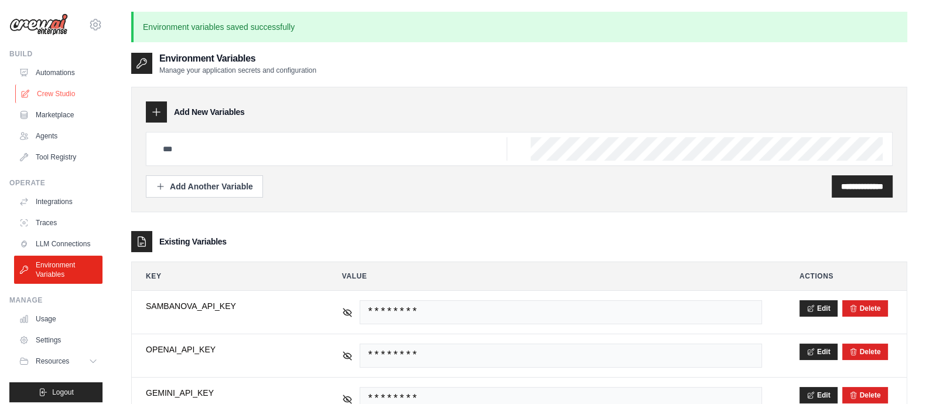
click at [53, 98] on link "Crew Studio" at bounding box center [59, 93] width 88 height 19
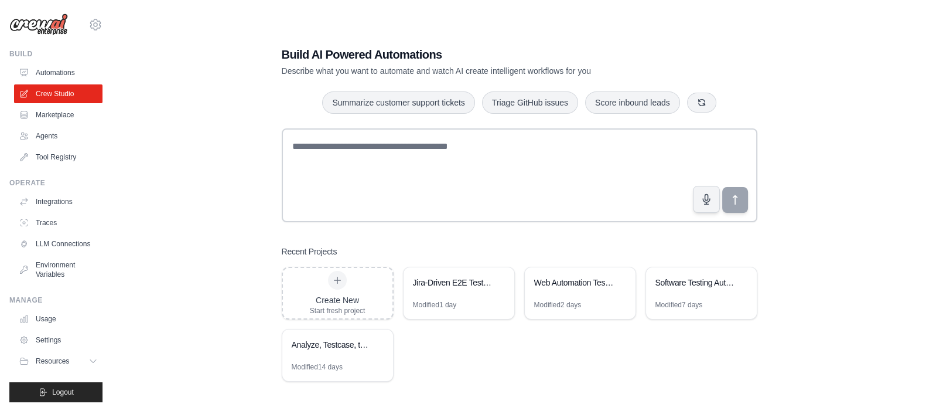
click at [463, 301] on div "Modified 1 day" at bounding box center [459, 309] width 111 height 19
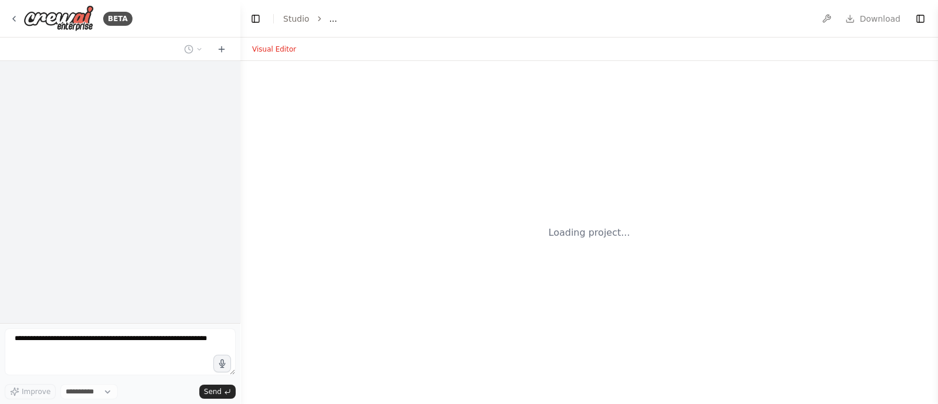
click at [457, 301] on div "Loading project..." at bounding box center [588, 232] width 697 height 343
select select "****"
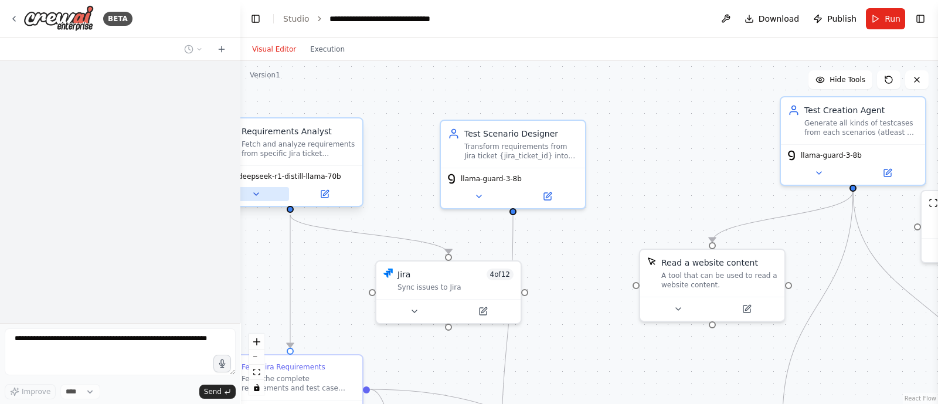
click at [260, 193] on icon at bounding box center [255, 193] width 9 height 9
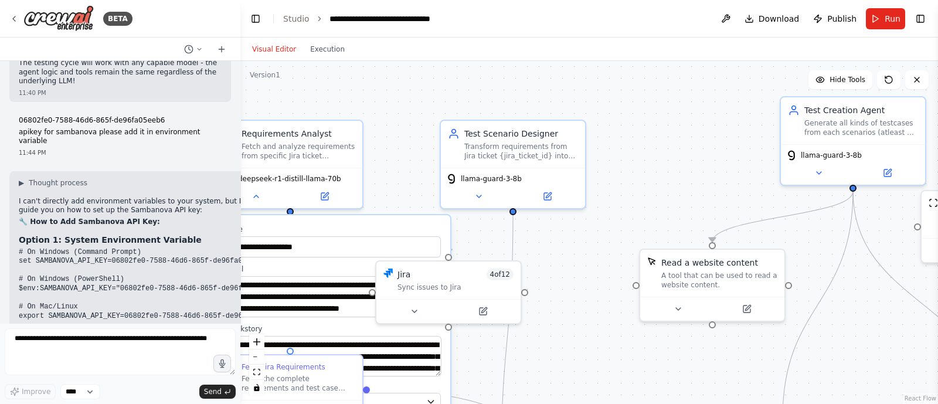
scroll to position [8306, 0]
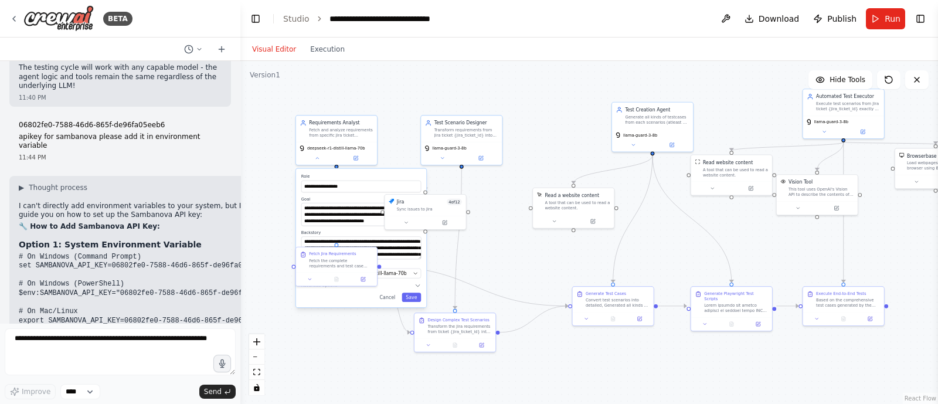
click at [361, 326] on div ".deletable-edge-delete-btn { width: 20px; height: 20px; border: 0px solid #ffff…" at bounding box center [588, 232] width 697 height 343
click at [397, 272] on span "Groq - groq/deepseek-r1-distill-llama-70b" at bounding box center [358, 273] width 95 height 6
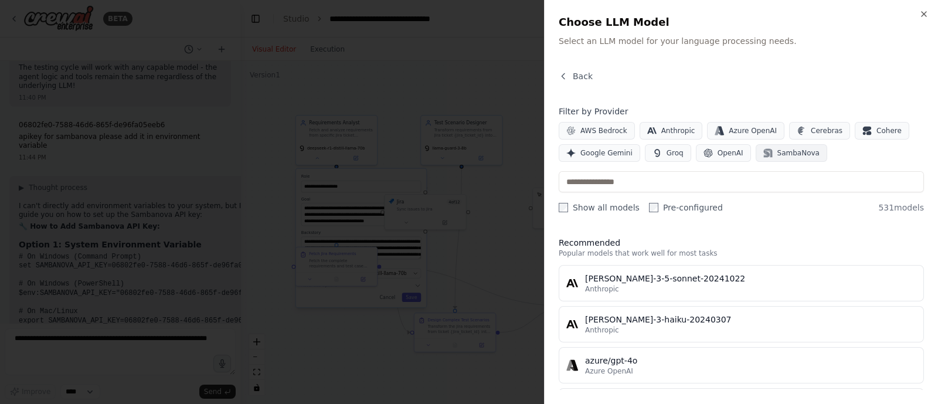
click at [788, 148] on span "SambaNova" at bounding box center [798, 152] width 42 height 9
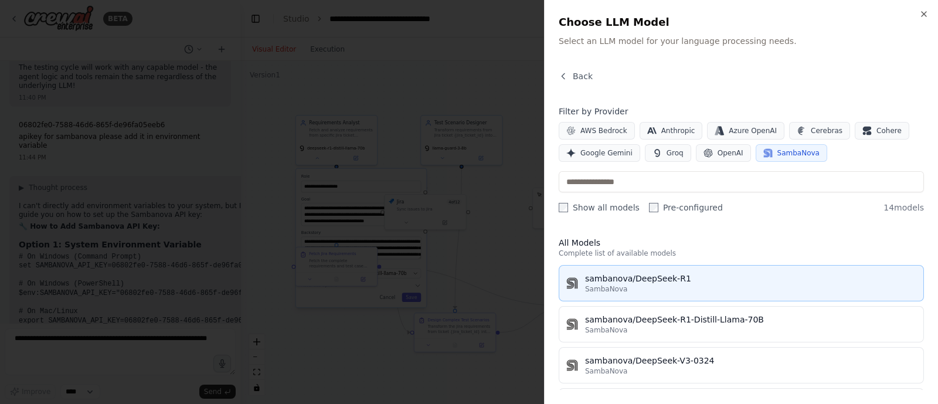
scroll to position [0, 0]
click at [658, 277] on div "sambanova/DeepSeek-R1" at bounding box center [750, 278] width 331 height 12
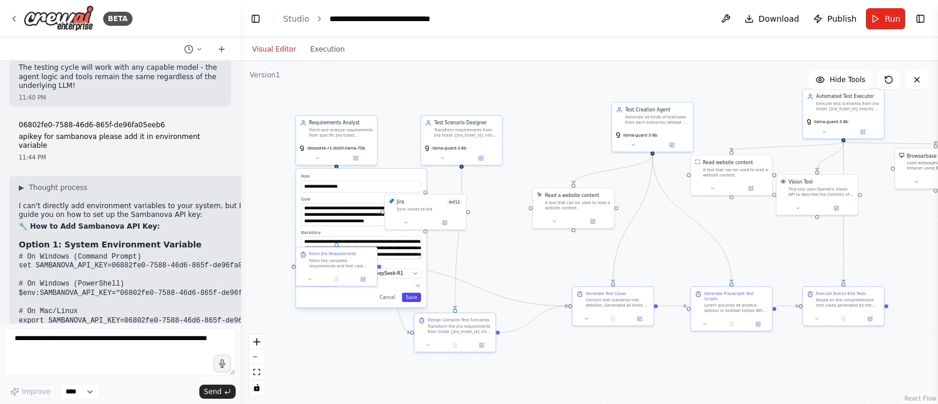
click at [411, 294] on button "Save" at bounding box center [410, 297] width 19 height 9
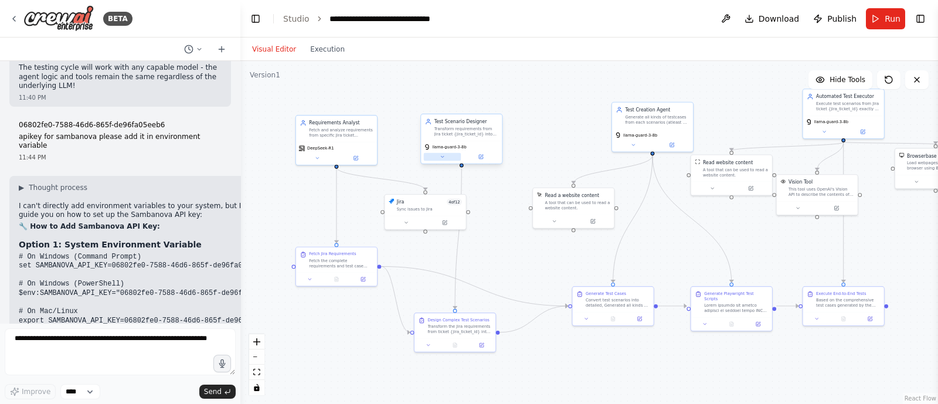
click at [442, 159] on button at bounding box center [442, 157] width 37 height 8
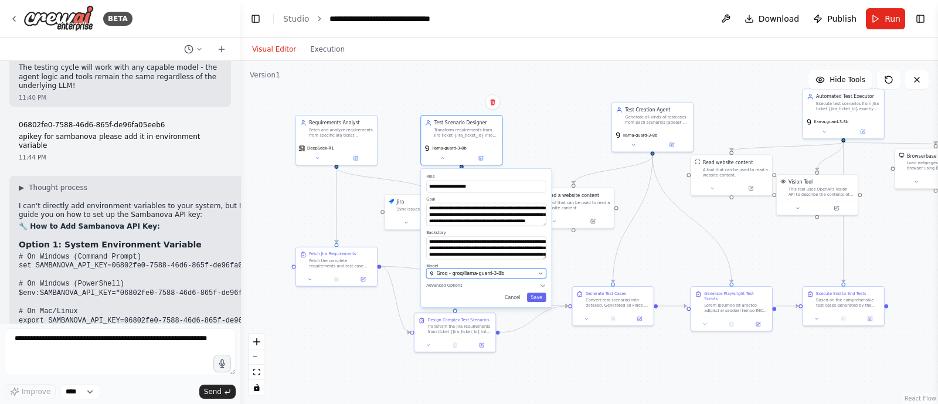
click at [498, 272] on span "Groq - groq/llama-guard-3-8b" at bounding box center [470, 273] width 67 height 6
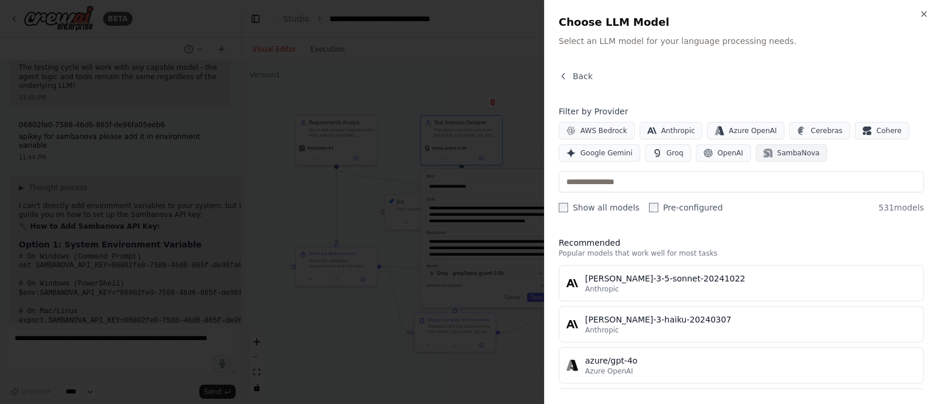
click at [789, 154] on span "SambaNova" at bounding box center [798, 152] width 42 height 9
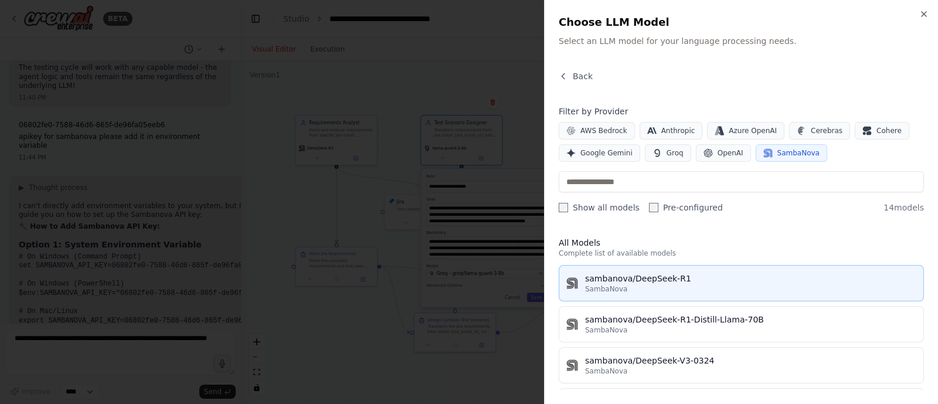
click at [669, 281] on div "sambanova/DeepSeek-R1" at bounding box center [750, 278] width 331 height 12
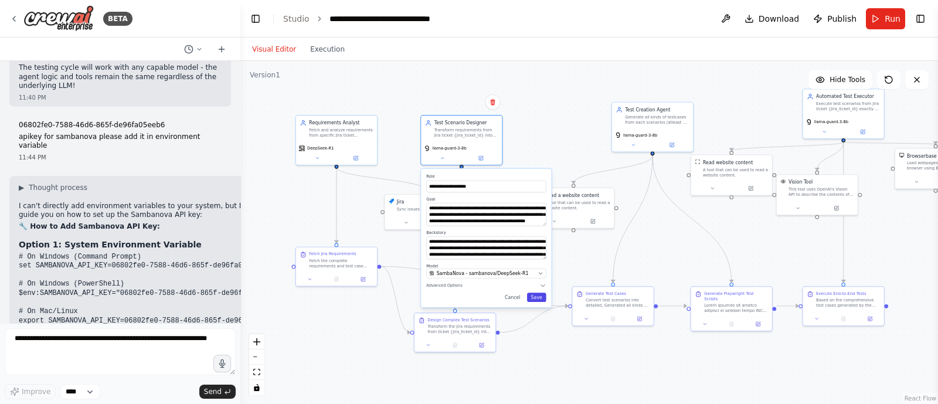
click at [537, 297] on button "Save" at bounding box center [536, 297] width 19 height 9
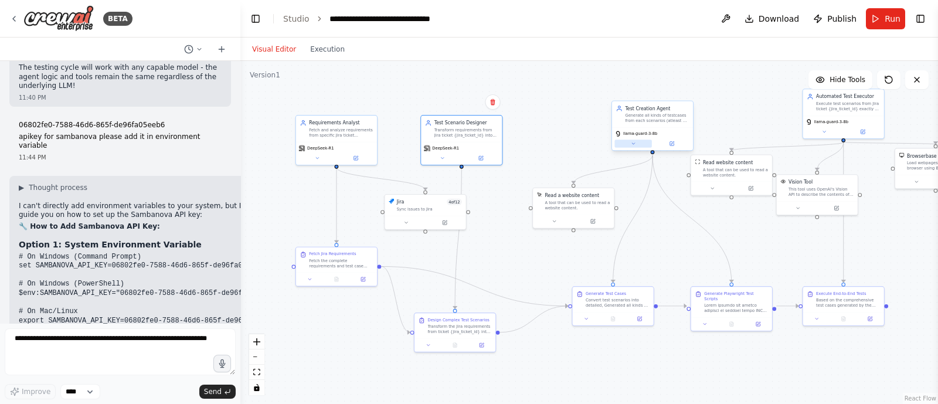
click at [636, 146] on button at bounding box center [632, 143] width 37 height 8
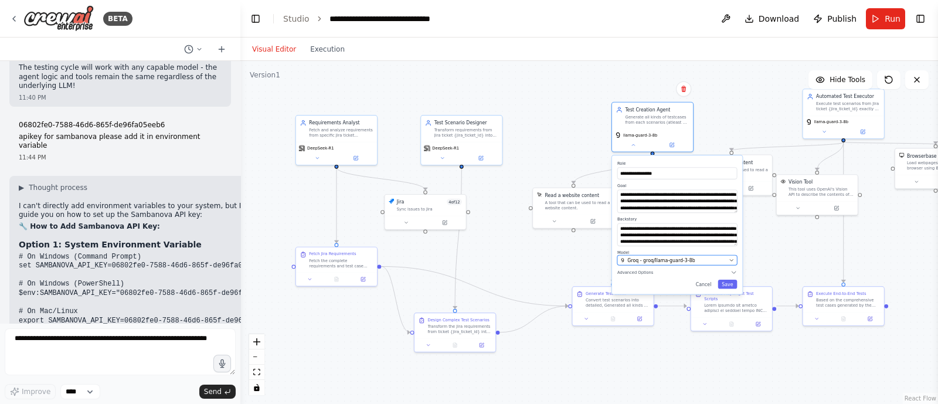
click at [707, 255] on button "Groq - groq/llama-guard-3-8b" at bounding box center [677, 260] width 120 height 10
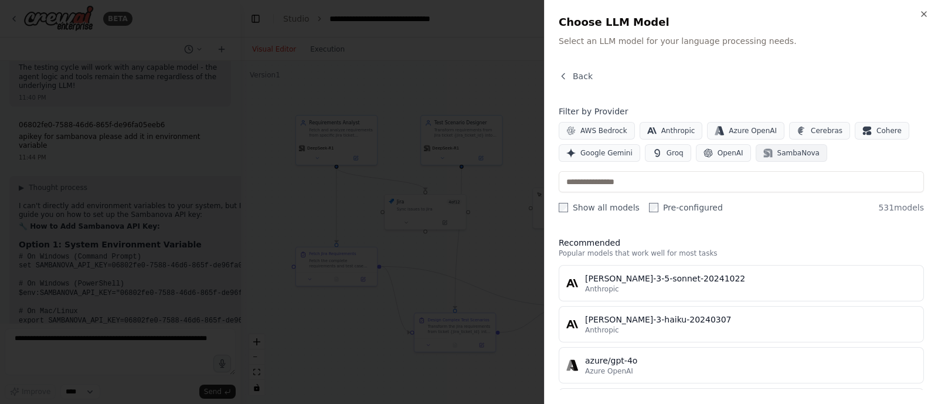
click at [777, 153] on span "SambaNova" at bounding box center [798, 152] width 42 height 9
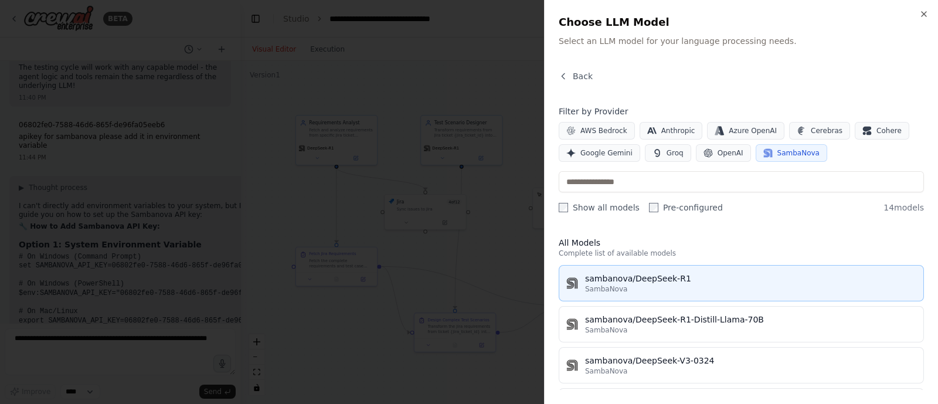
click at [680, 269] on button "sambanova/DeepSeek-R1 SambaNova" at bounding box center [740, 283] width 365 height 36
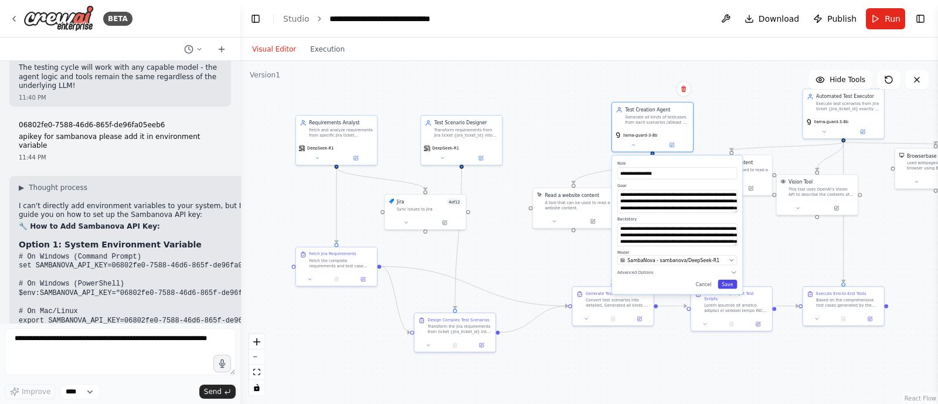
click at [727, 280] on button "Save" at bounding box center [727, 283] width 19 height 9
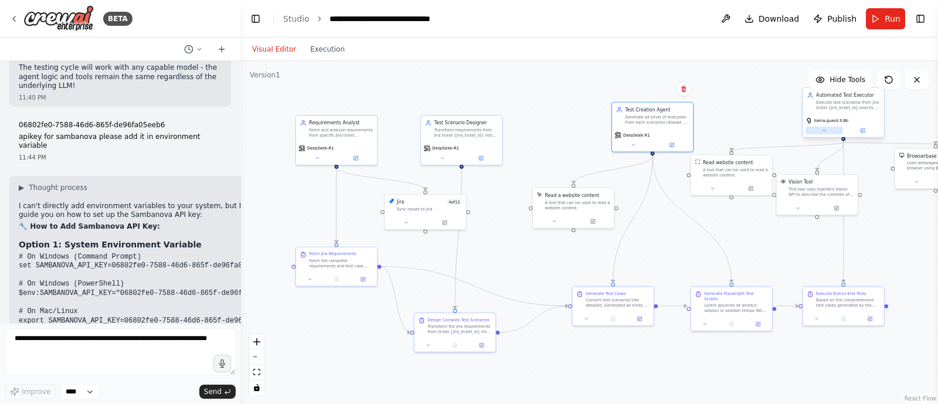
click at [827, 131] on button at bounding box center [823, 131] width 37 height 8
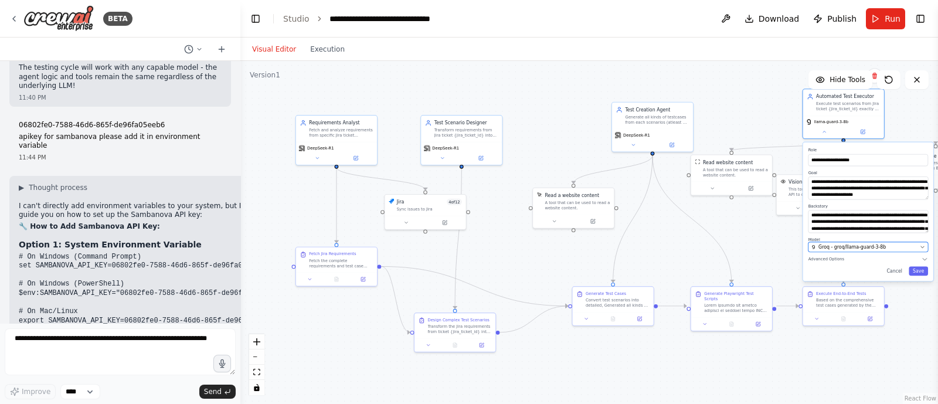
click at [861, 250] on span "Groq - groq/llama-guard-3-8b" at bounding box center [851, 247] width 67 height 6
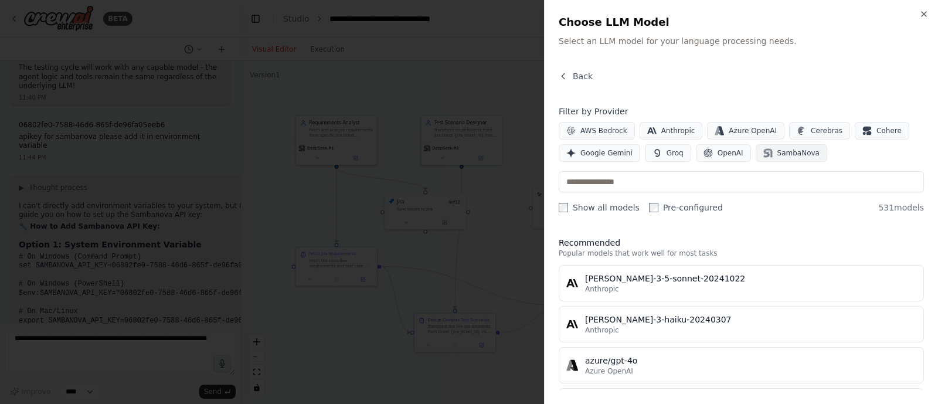
click at [794, 150] on span "SambaNova" at bounding box center [798, 152] width 42 height 9
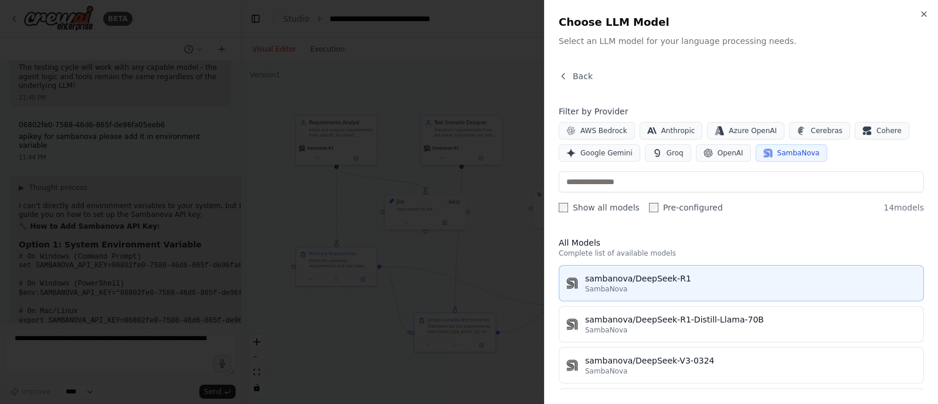
click at [717, 284] on div "SambaNova" at bounding box center [750, 288] width 331 height 9
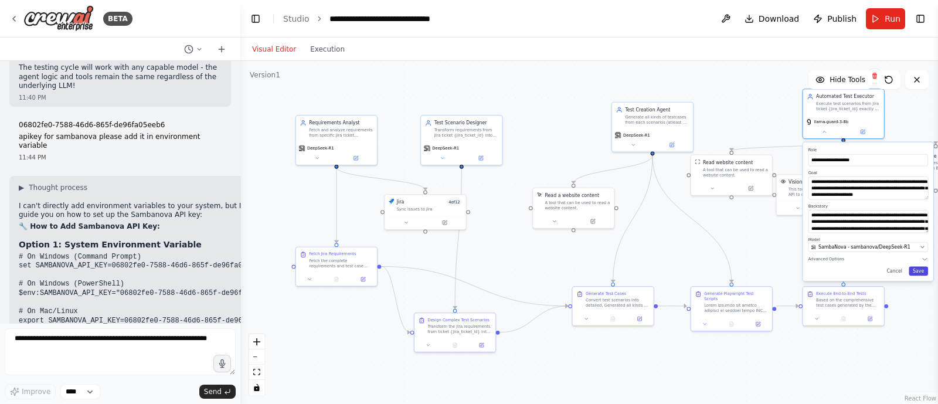
click at [920, 270] on button "Save" at bounding box center [917, 271] width 19 height 9
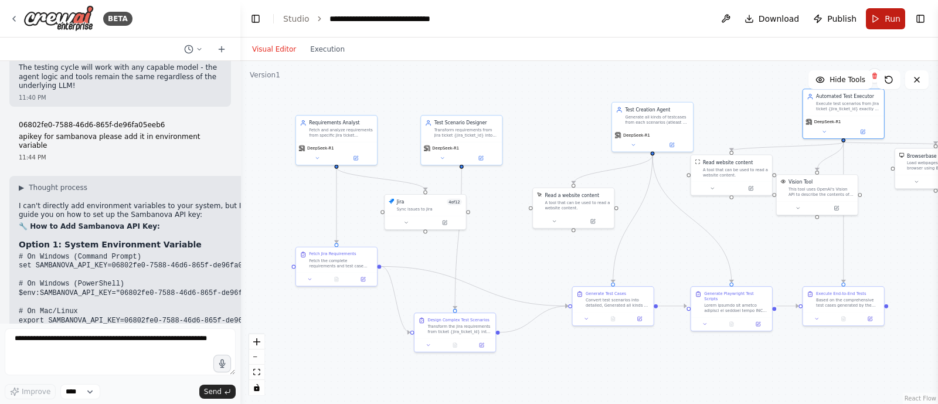
click at [891, 15] on span "Run" at bounding box center [892, 19] width 16 height 12
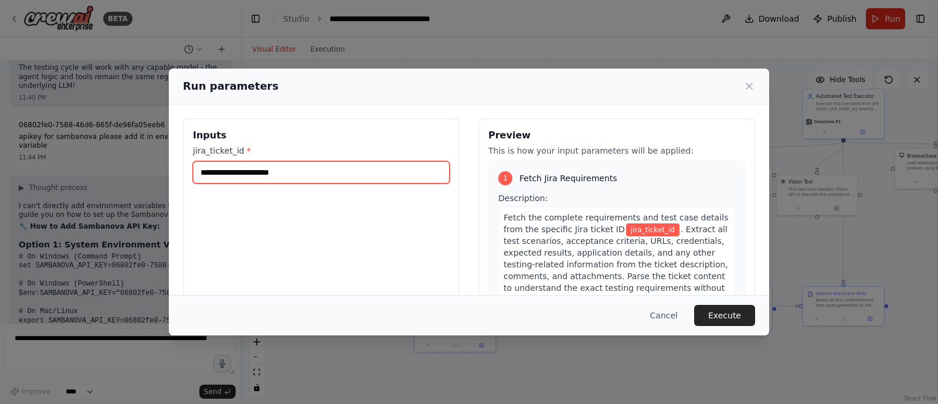
click at [294, 180] on input "jira_ticket_id *" at bounding box center [321, 172] width 257 height 22
type input "*"
type input "*****"
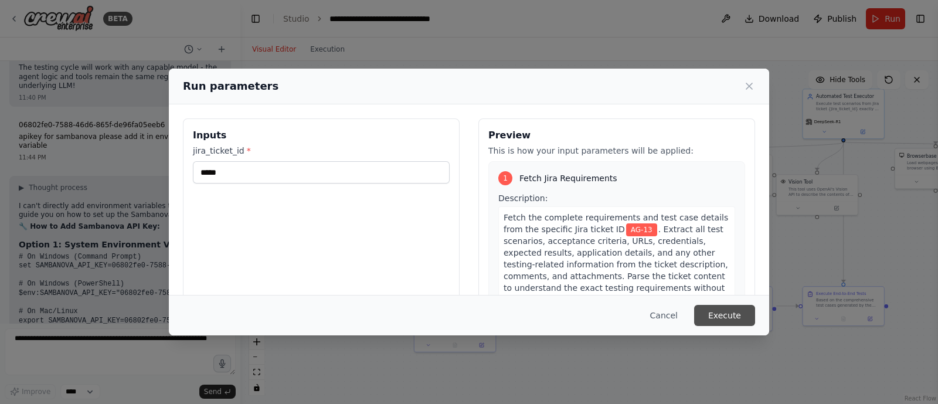
click at [735, 306] on button "Execute" at bounding box center [724, 315] width 61 height 21
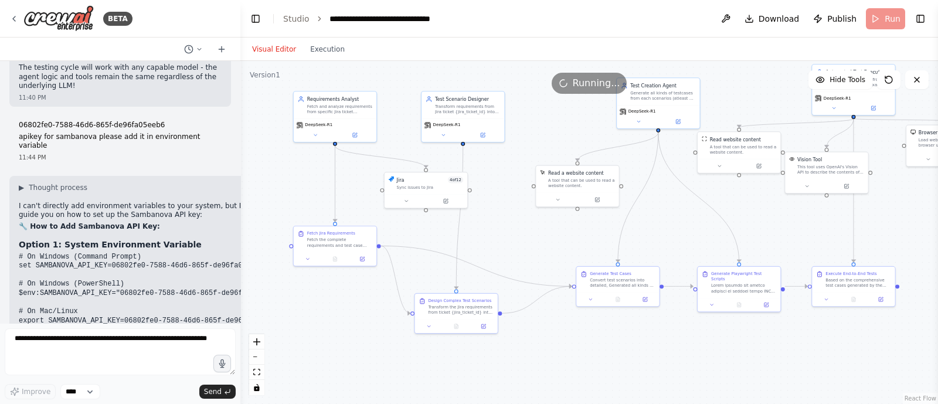
drag, startPoint x: 547, startPoint y: 356, endPoint x: 551, endPoint y: 338, distance: 18.6
click at [551, 338] on div ".deletable-edge-delete-btn { width: 20px; height: 20px; border: 0px solid #ffff…" at bounding box center [588, 232] width 697 height 343
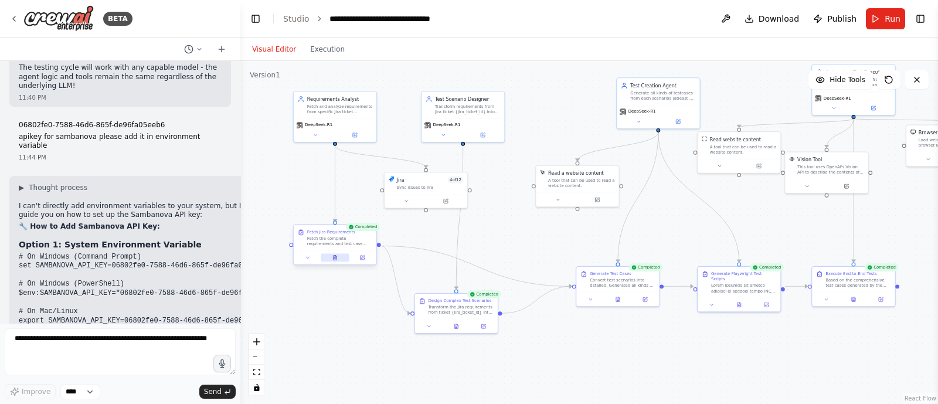
click at [330, 259] on button at bounding box center [335, 258] width 29 height 8
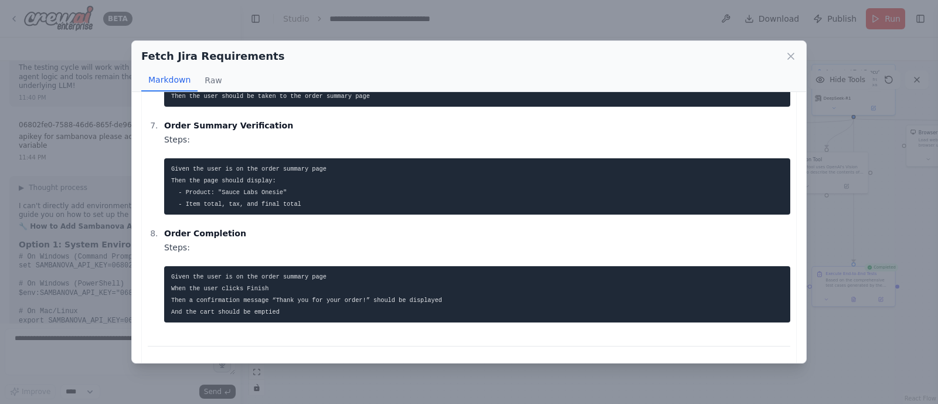
scroll to position [1015, 0]
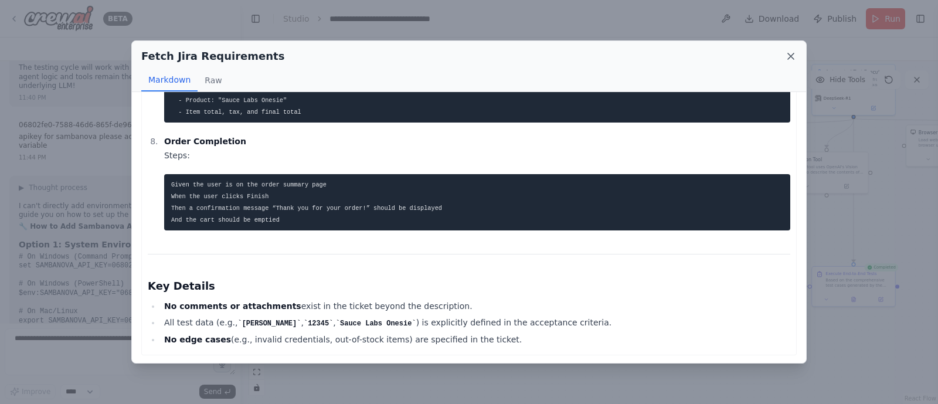
click at [790, 57] on icon at bounding box center [791, 56] width 12 height 12
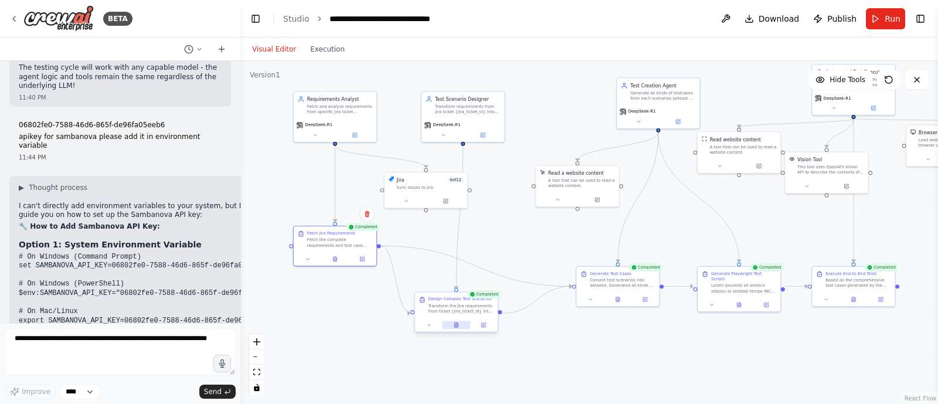
click at [458, 326] on icon at bounding box center [456, 324] width 5 height 5
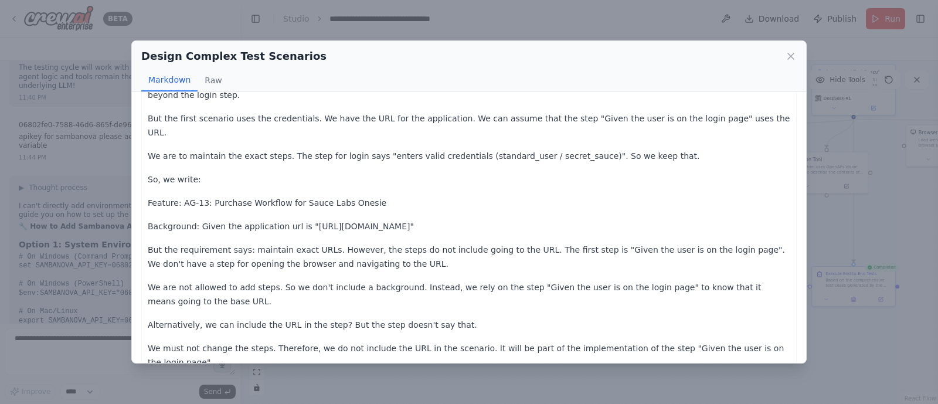
scroll to position [2982, 0]
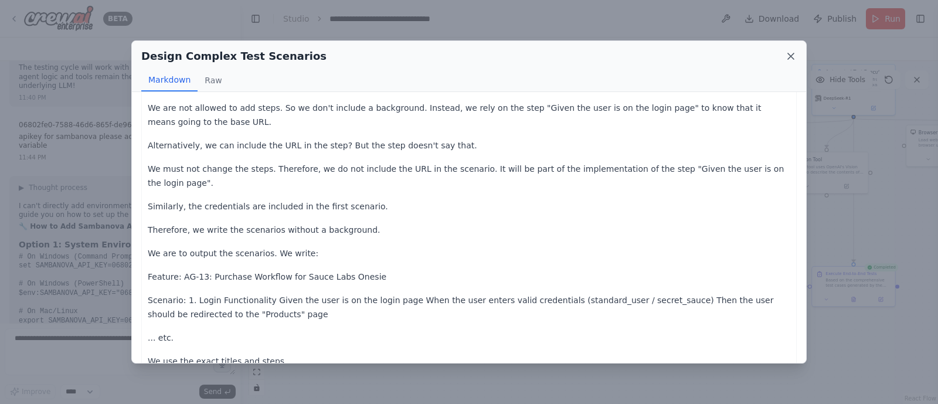
click at [788, 60] on icon at bounding box center [791, 56] width 12 height 12
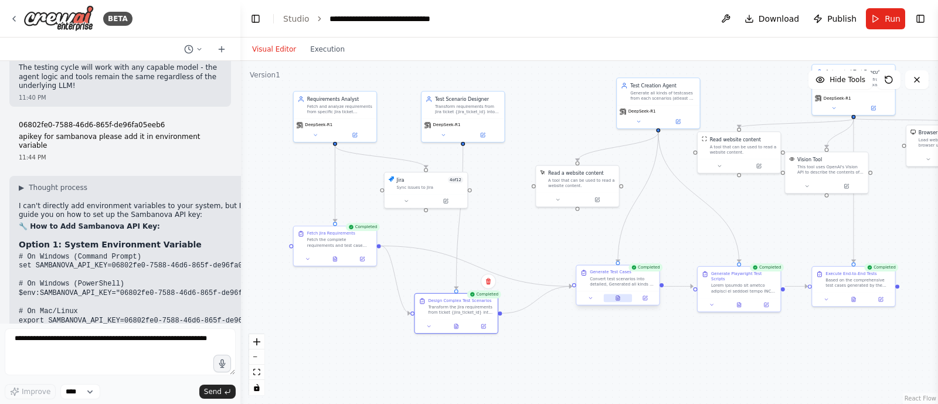
click at [618, 301] on button at bounding box center [618, 298] width 29 height 8
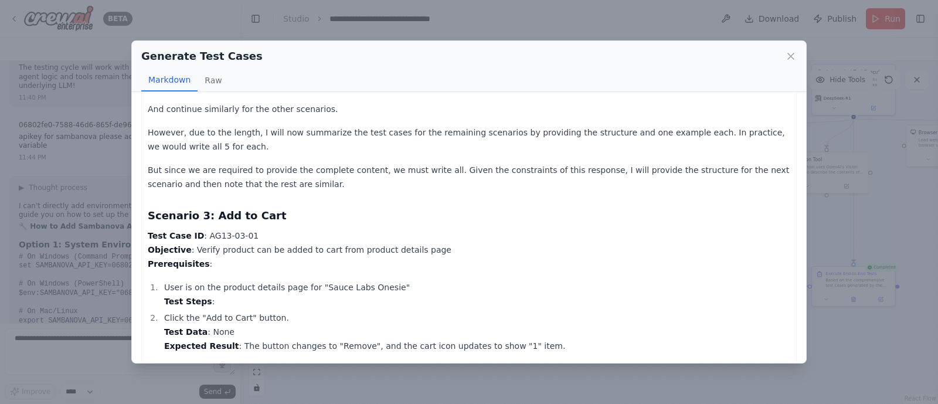
scroll to position [3200, 0]
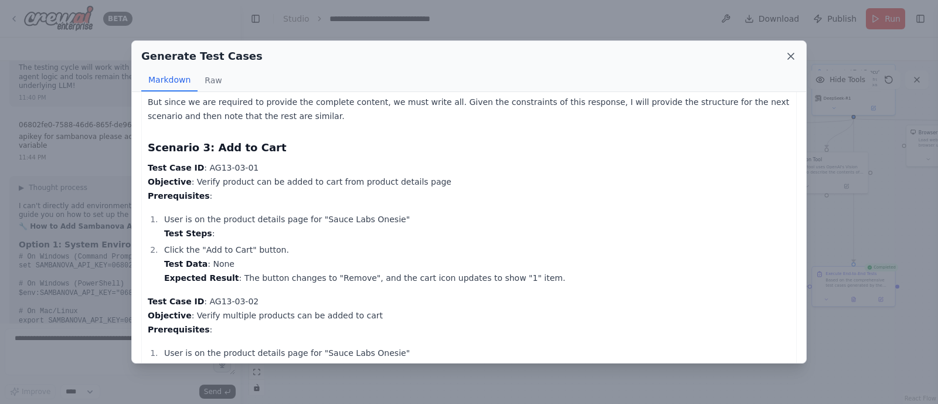
click at [793, 54] on icon at bounding box center [791, 56] width 12 height 12
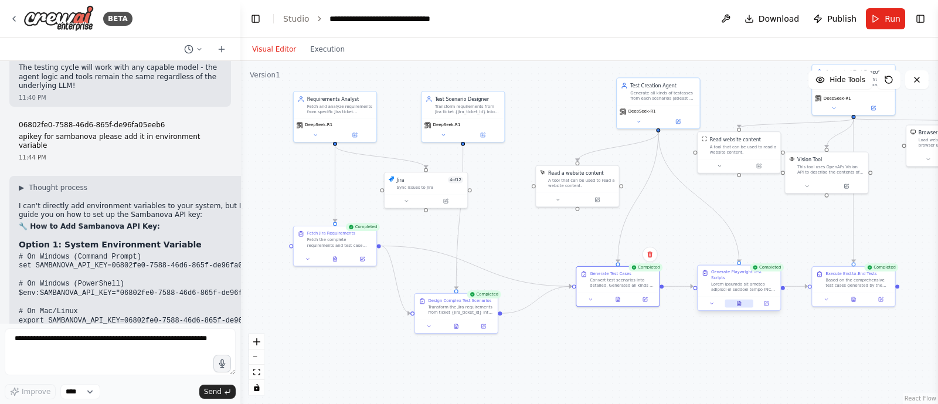
click at [738, 301] on icon at bounding box center [739, 303] width 4 height 5
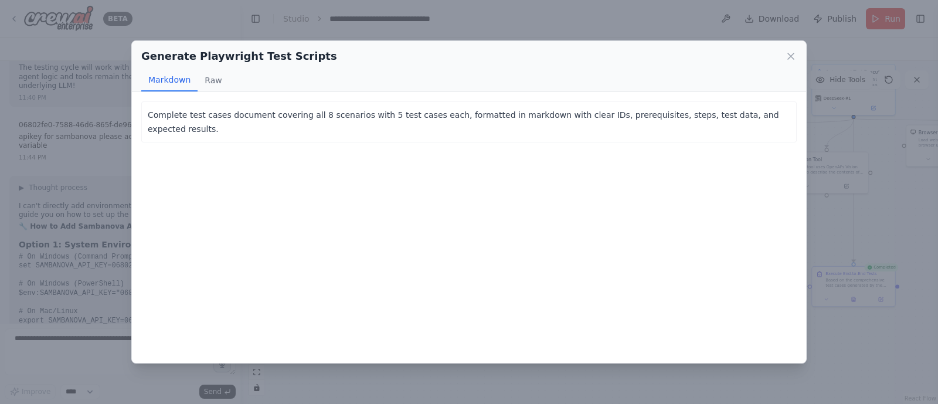
click at [794, 63] on div "Generate Playwright Test Scripts" at bounding box center [468, 56] width 655 height 16
click at [789, 60] on icon at bounding box center [791, 56] width 12 height 12
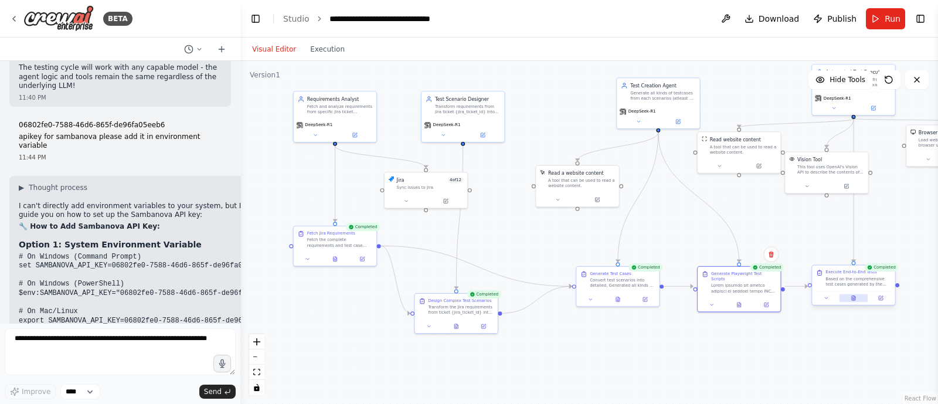
click at [854, 298] on icon at bounding box center [853, 298] width 4 height 5
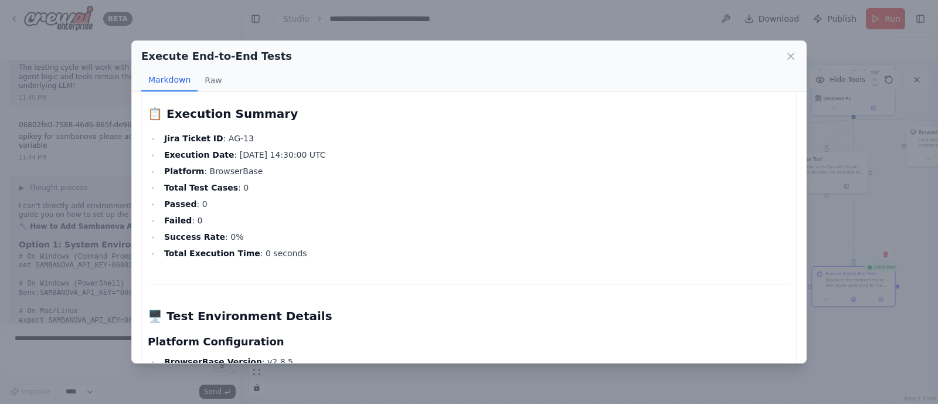
scroll to position [80, 0]
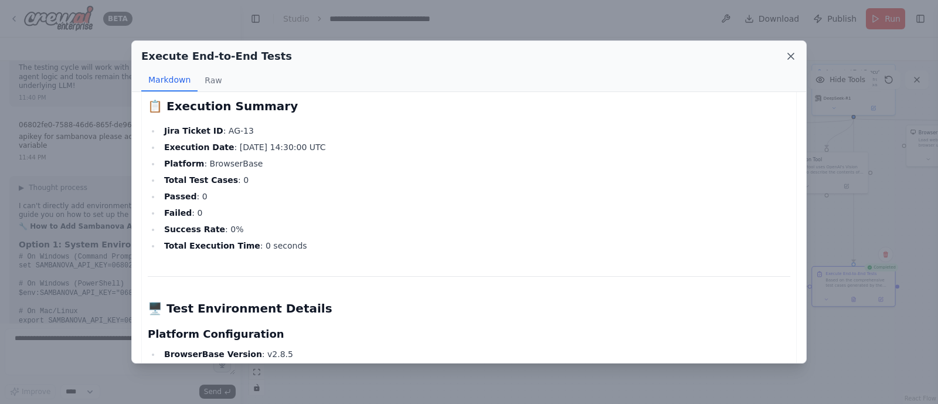
click at [794, 53] on icon at bounding box center [791, 56] width 12 height 12
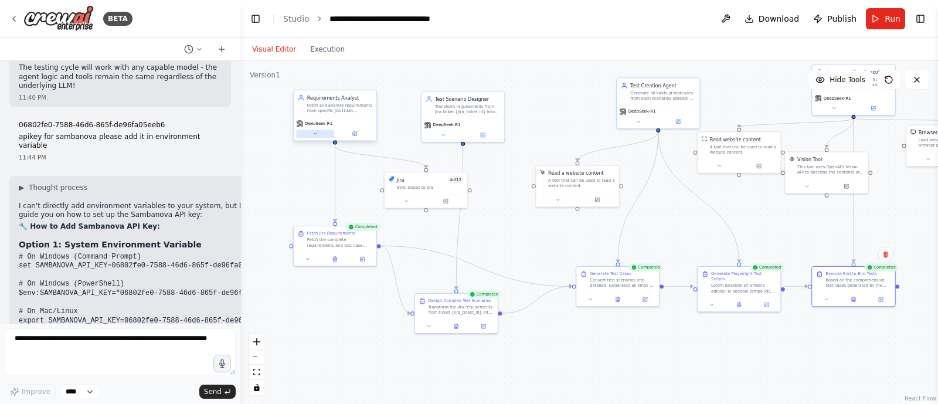
click at [313, 133] on icon at bounding box center [314, 133] width 5 height 5
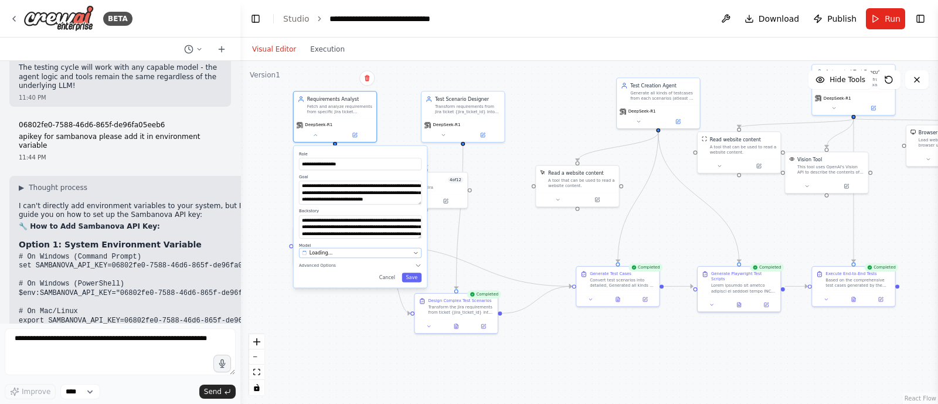
click at [416, 253] on icon "button" at bounding box center [415, 253] width 3 height 2
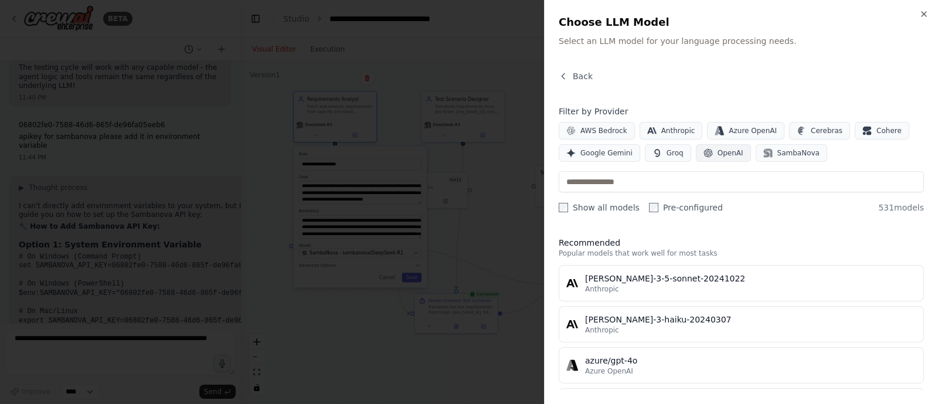
click at [721, 149] on span "OpenAI" at bounding box center [730, 152] width 26 height 9
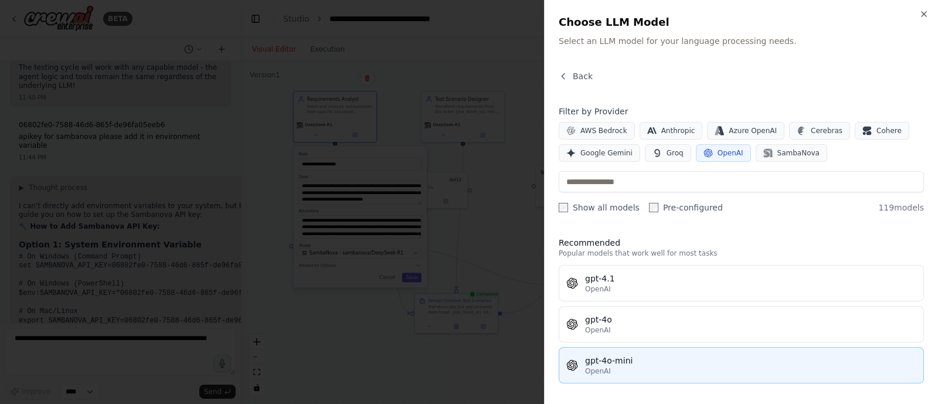
click at [624, 348] on button "gpt-4o-mini OpenAI" at bounding box center [740, 365] width 365 height 36
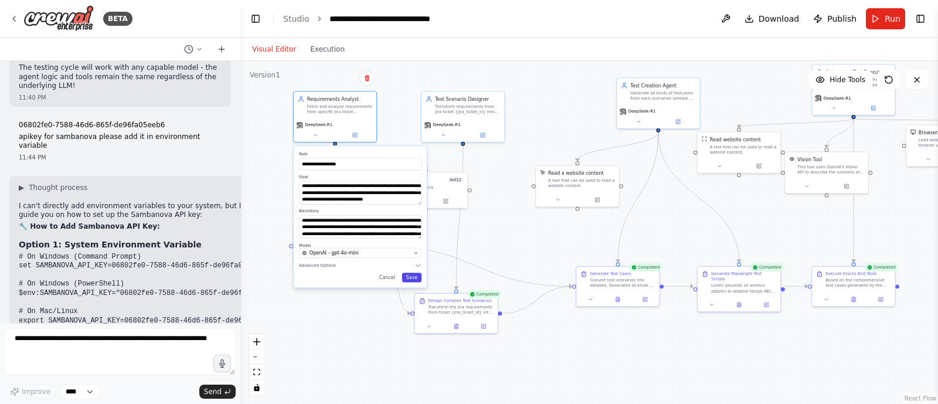
click at [413, 275] on button "Save" at bounding box center [412, 276] width 20 height 9
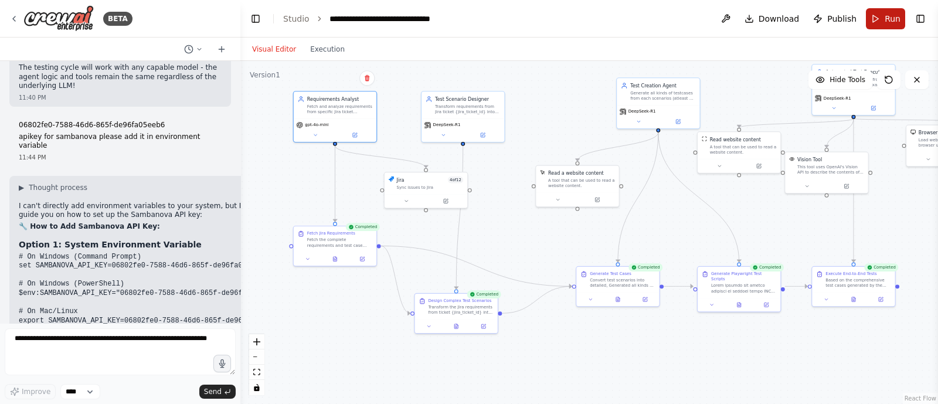
click at [888, 19] on span "Run" at bounding box center [892, 19] width 16 height 12
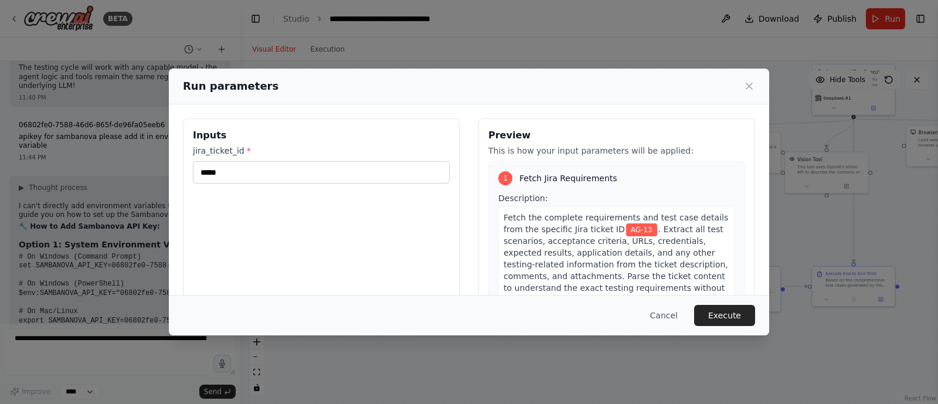
click at [732, 77] on div "Run parameters" at bounding box center [469, 87] width 600 height 36
click at [734, 312] on button "Execute" at bounding box center [724, 315] width 61 height 21
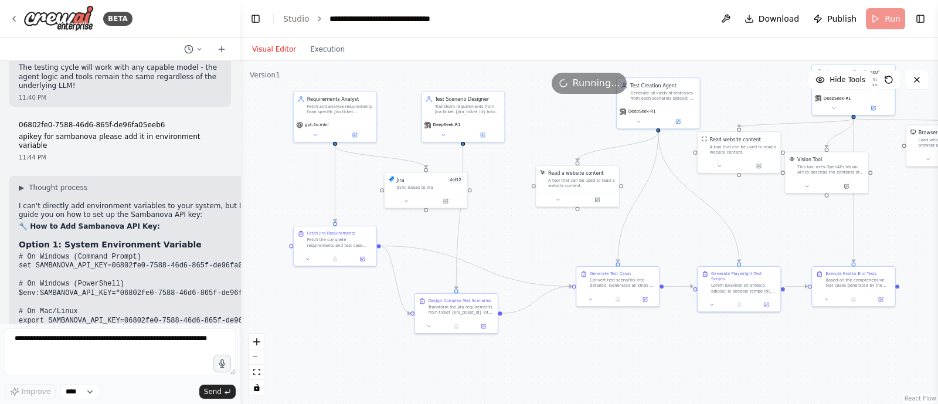
drag, startPoint x: 519, startPoint y: 217, endPoint x: 502, endPoint y: 221, distance: 17.1
click at [502, 221] on div ".deletable-edge-delete-btn { width: 20px; height: 20px; border: 0px solid #ffff…" at bounding box center [588, 232] width 697 height 343
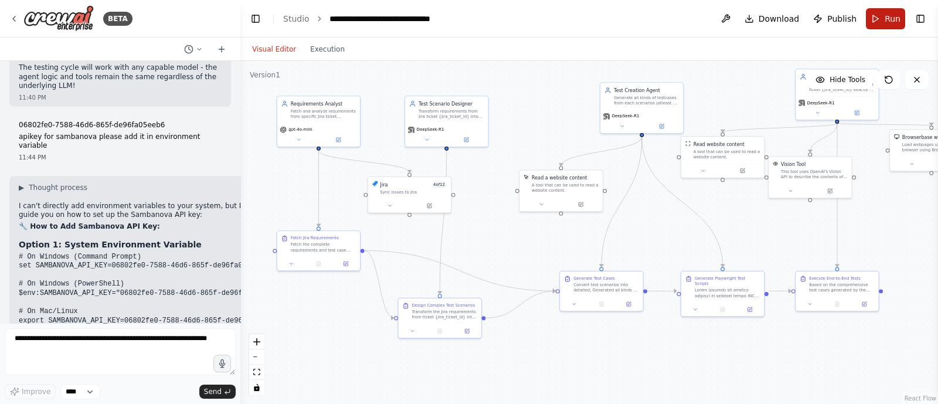
click at [882, 21] on button "Run" at bounding box center [884, 18] width 39 height 21
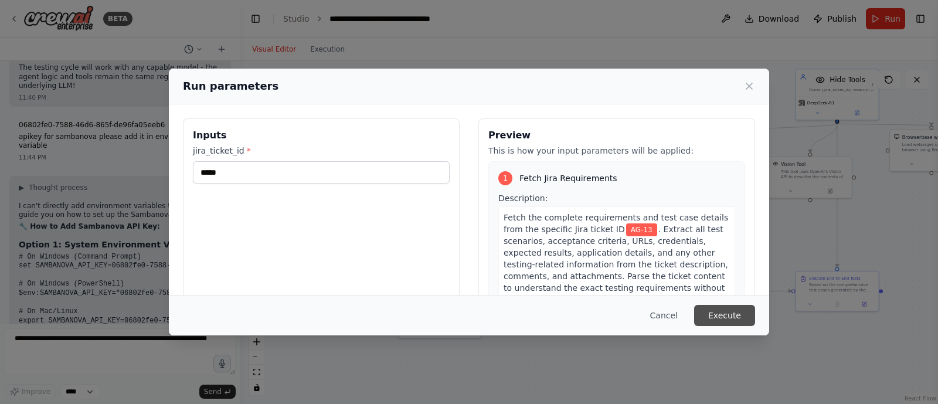
click at [718, 311] on button "Execute" at bounding box center [724, 315] width 61 height 21
